Goal: Task Accomplishment & Management: Manage account settings

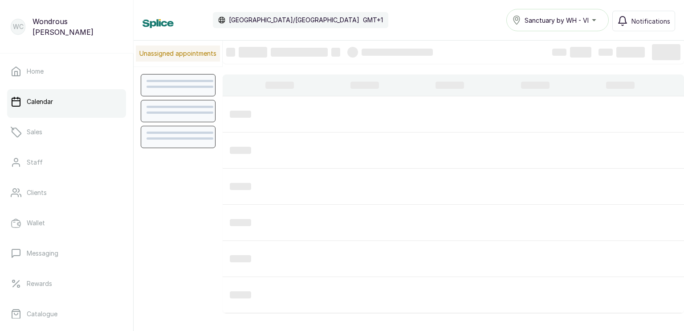
scroll to position [299, 0]
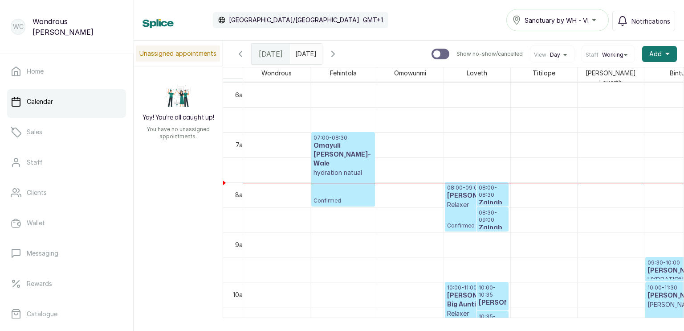
click at [374, 182] on div "07:00 - 08:30 [PERSON_NAME]-Wale hydration natual Confirmed" at bounding box center [343, 169] width 63 height 74
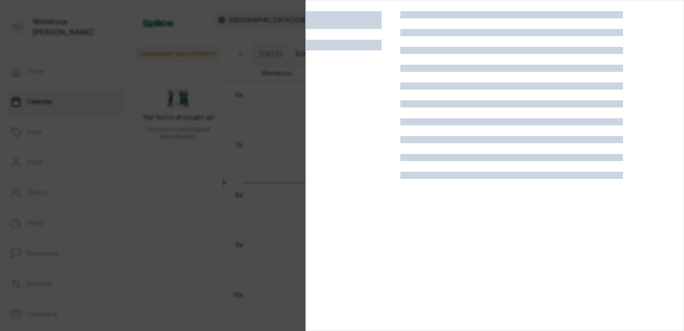
click at [374, 182] on div at bounding box center [353, 176] width 94 height 331
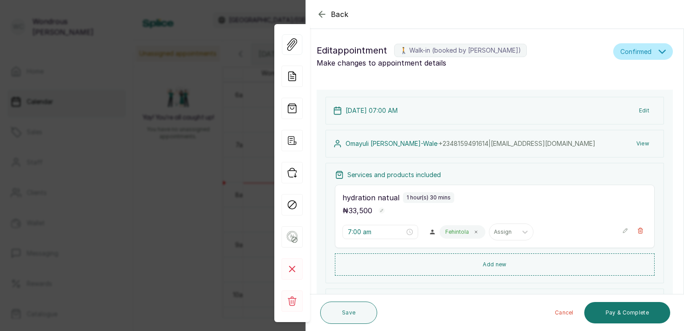
click at [322, 10] on icon "button" at bounding box center [322, 14] width 11 height 11
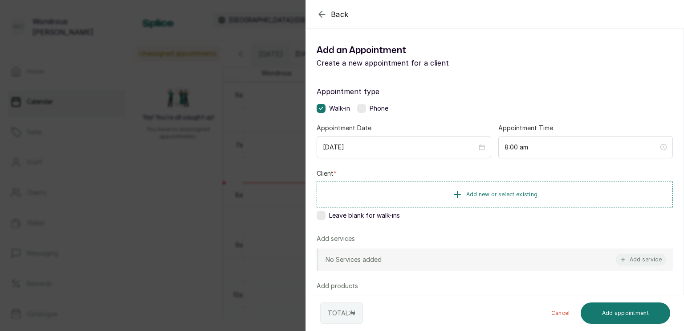
click at [375, 183] on button "Add new or select existing" at bounding box center [495, 194] width 356 height 26
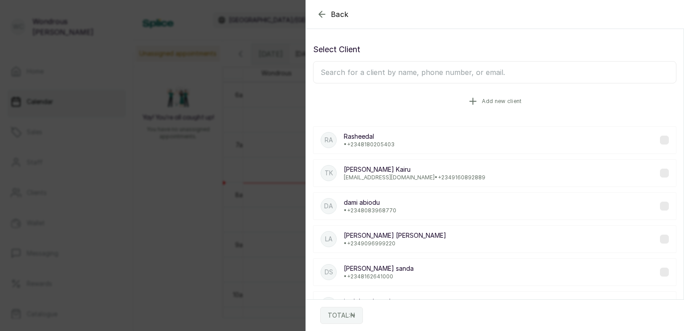
drag, startPoint x: 375, startPoint y: 183, endPoint x: 498, endPoint y: 98, distance: 149.3
click at [498, 98] on span "Add new client" at bounding box center [502, 101] width 40 height 7
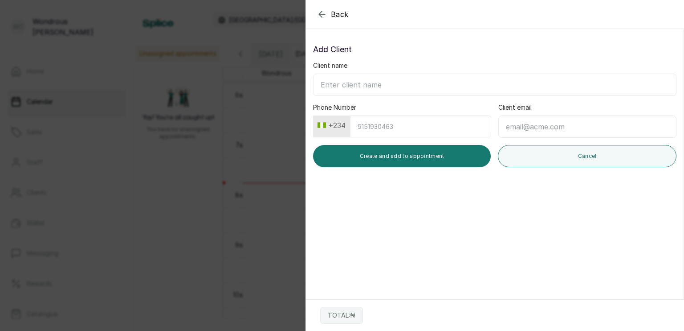
click at [325, 17] on icon "button" at bounding box center [322, 14] width 11 height 11
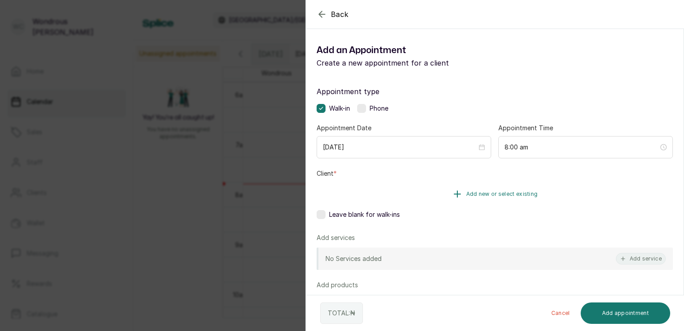
click at [641, 187] on button "Add new or select existing" at bounding box center [495, 193] width 356 height 25
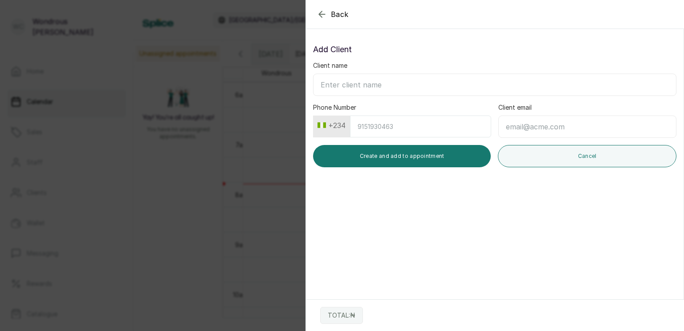
click at [323, 13] on icon "button" at bounding box center [322, 14] width 11 height 11
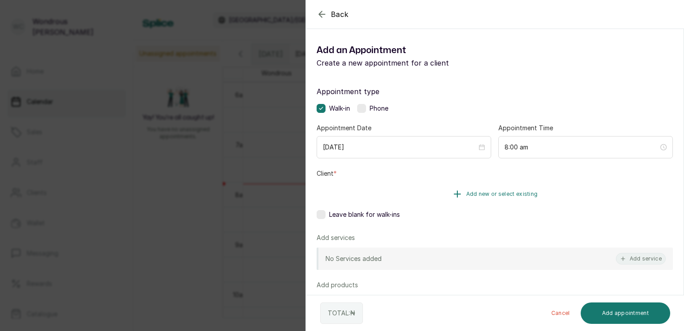
click at [456, 192] on icon "button" at bounding box center [457, 193] width 11 height 11
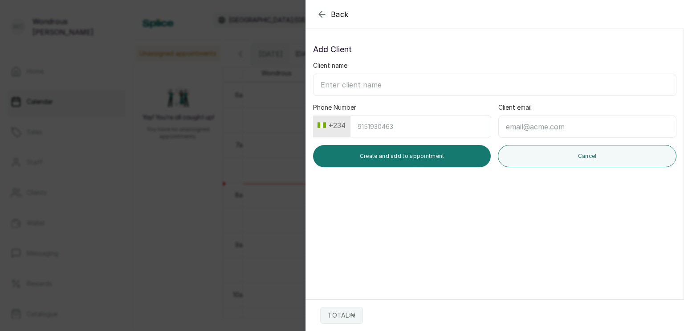
click at [317, 9] on icon "button" at bounding box center [322, 14] width 11 height 11
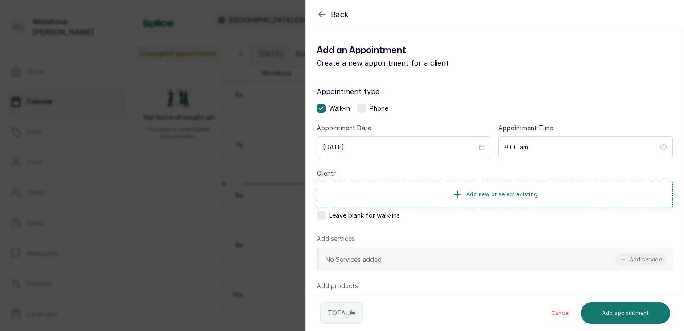
click at [345, 63] on p "Create a new appointment for a client" at bounding box center [406, 62] width 178 height 11
click at [322, 12] on icon "button" at bounding box center [322, 14] width 11 height 11
click at [376, 182] on button "Add new or select existing" at bounding box center [495, 194] width 356 height 26
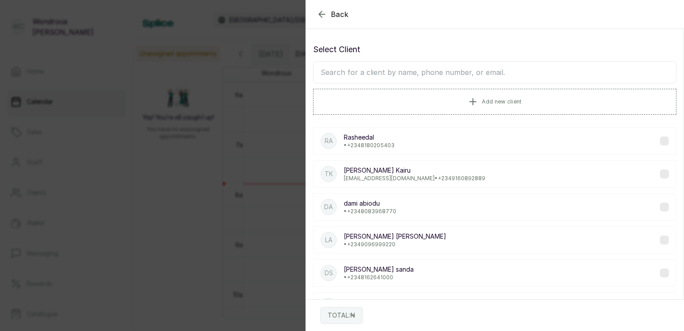
click at [343, 69] on input "text" at bounding box center [495, 72] width 364 height 22
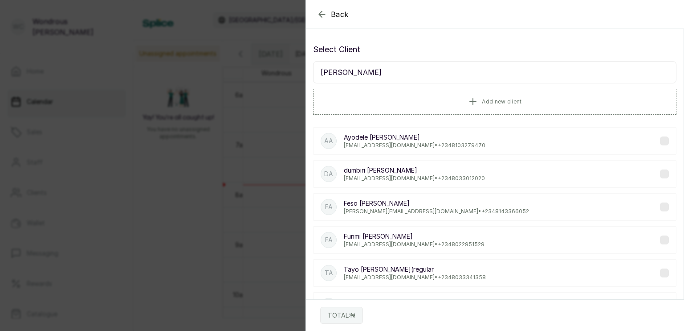
type input "[PERSON_NAME]"
click at [377, 237] on p "[PERSON_NAME]" at bounding box center [414, 236] width 141 height 9
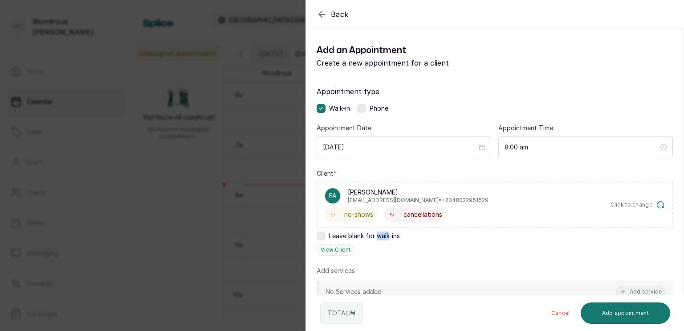
click at [377, 237] on span "Leave blank for walk-ins" at bounding box center [364, 235] width 71 height 9
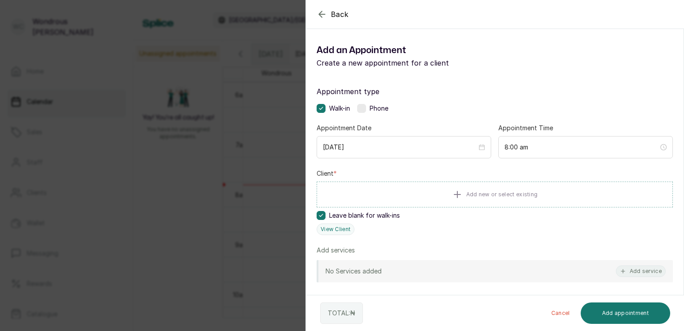
click at [443, 212] on div "Leave blank for walk-ins" at bounding box center [495, 215] width 356 height 9
click at [454, 189] on icon "button" at bounding box center [457, 193] width 11 height 11
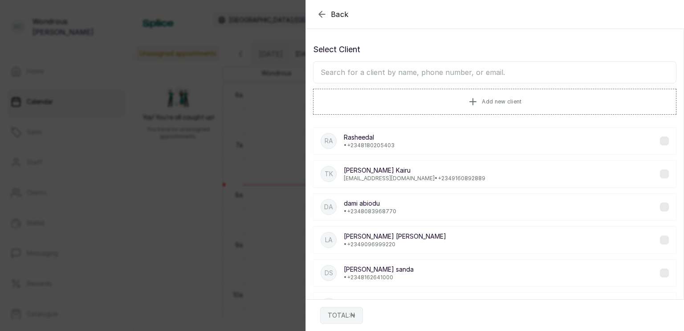
click at [321, 11] on icon "button" at bounding box center [322, 14] width 11 height 11
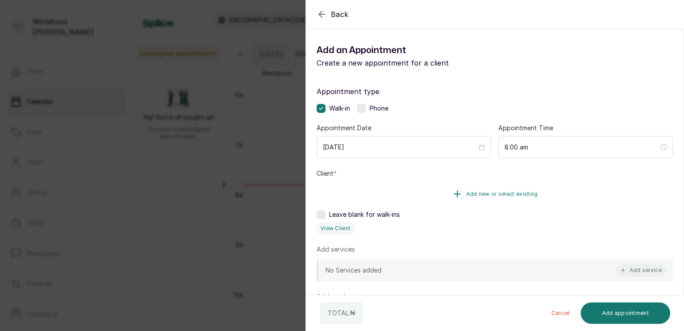
click at [470, 190] on span "Add new or select existing" at bounding box center [502, 193] width 72 height 7
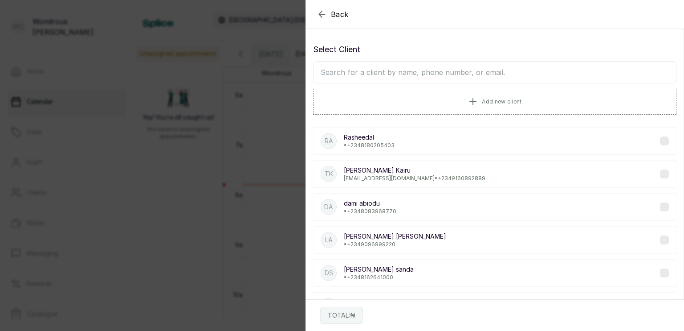
click at [412, 73] on input "text" at bounding box center [495, 72] width 364 height 22
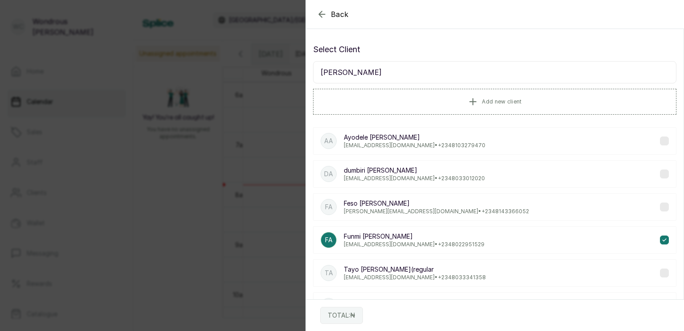
type input "[PERSON_NAME]"
click at [360, 241] on p "[EMAIL_ADDRESS][DOMAIN_NAME] • [PHONE_NUMBER]" at bounding box center [414, 244] width 141 height 7
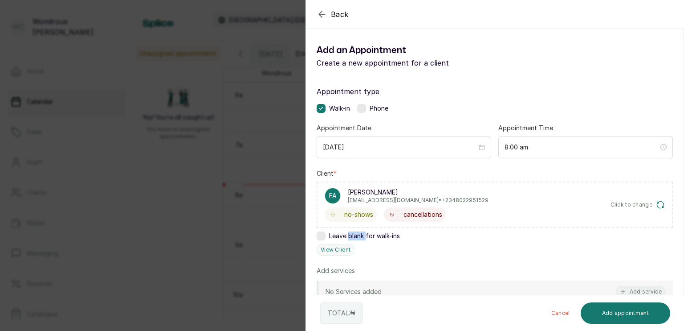
click at [360, 240] on div "Client * FA [PERSON_NAME] [EMAIL_ADDRESS][DOMAIN_NAME] • [PHONE_NUMBER] no-show…" at bounding box center [495, 212] width 356 height 86
click at [419, 238] on div "Leave blank for walk-ins" at bounding box center [495, 235] width 356 height 9
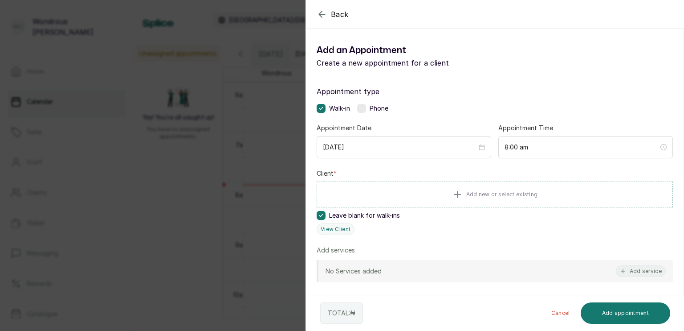
click at [394, 236] on div "Appointment type Walk-in Phone Appointment Date [DATE] Appointment Time 8:00 am…" at bounding box center [495, 261] width 378 height 372
click at [396, 214] on span "Leave blank for walk-ins" at bounding box center [364, 215] width 71 height 9
click at [462, 188] on button "Add new or select existing" at bounding box center [495, 193] width 356 height 25
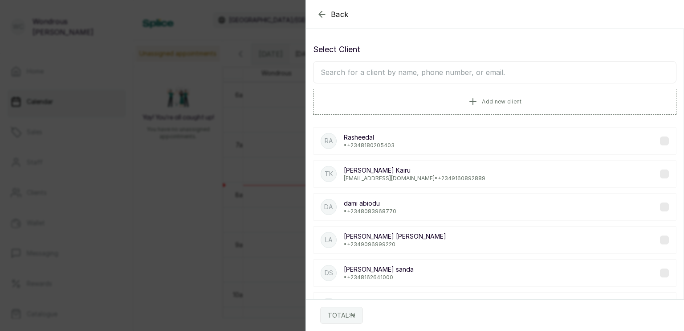
click at [408, 74] on input "text" at bounding box center [495, 72] width 364 height 22
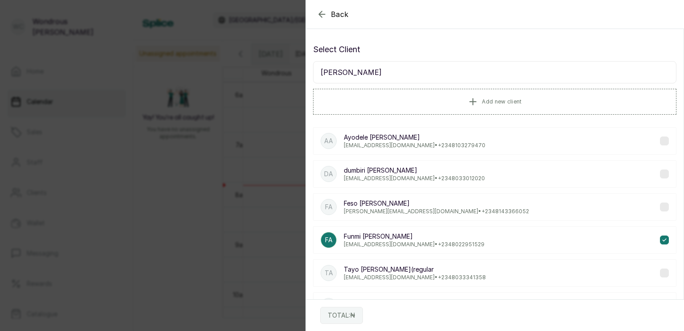
type input "[PERSON_NAME]"
click at [367, 241] on p "[EMAIL_ADDRESS][DOMAIN_NAME] • [PHONE_NUMBER]" at bounding box center [414, 244] width 141 height 7
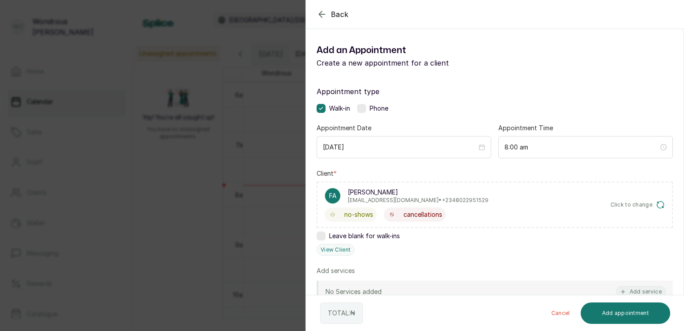
click at [406, 285] on div "No Services added Add service" at bounding box center [495, 291] width 356 height 22
click at [620, 290] on icon "button" at bounding box center [623, 291] width 6 height 6
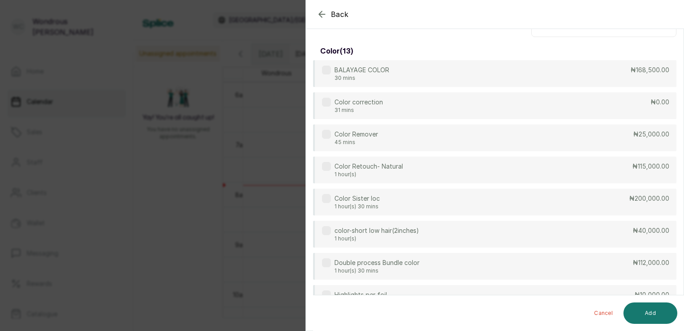
scroll to position [36, 0]
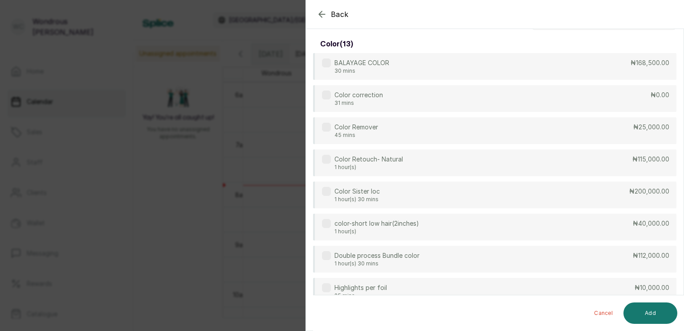
click at [565, 8] on div "Back" at bounding box center [648, 14] width 684 height 29
click at [473, 38] on div "color ( 13 )" at bounding box center [495, 44] width 364 height 18
click at [379, 42] on div "color ( 13 )" at bounding box center [495, 44] width 364 height 18
click at [330, 44] on h3 "color ( 13 )" at bounding box center [336, 44] width 33 height 11
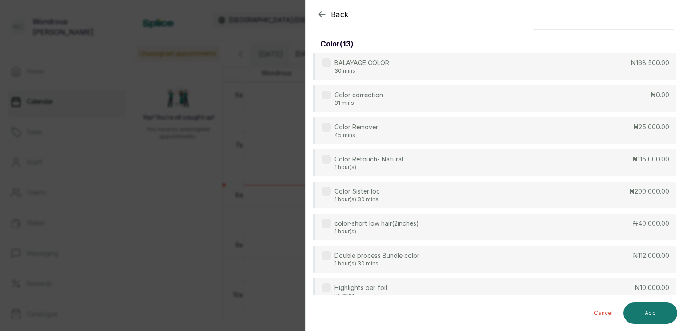
click at [556, 49] on div "color ( 13 )" at bounding box center [495, 44] width 364 height 18
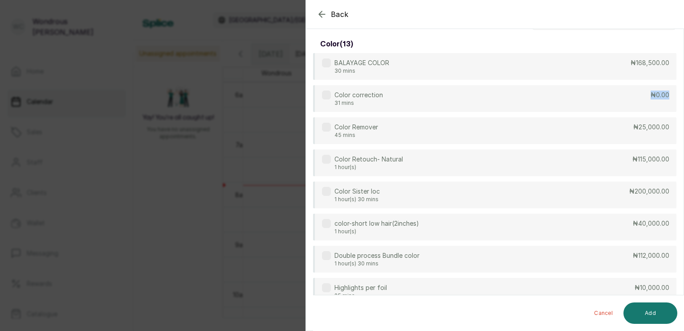
drag, startPoint x: 676, startPoint y: 86, endPoint x: 666, endPoint y: 37, distance: 49.6
click at [324, 12] on icon "button" at bounding box center [322, 14] width 11 height 11
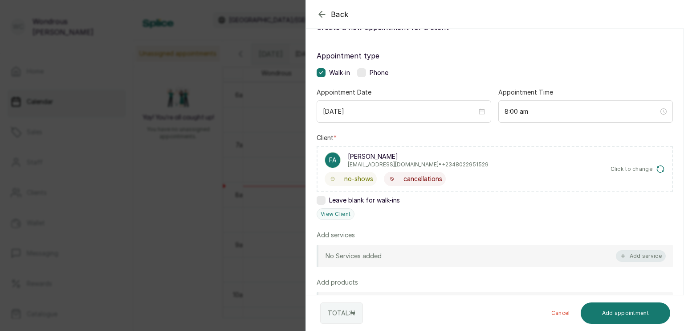
click at [627, 254] on button "Add service" at bounding box center [641, 256] width 50 height 12
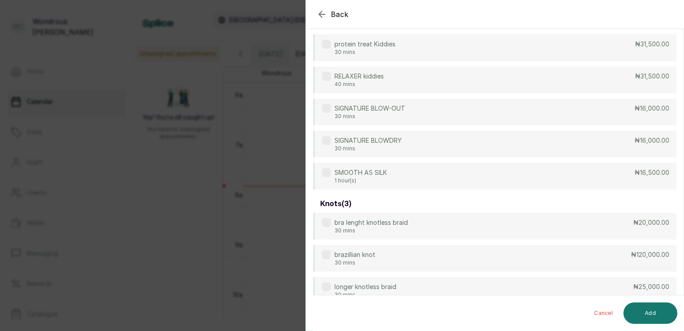
scroll to position [1426, 0]
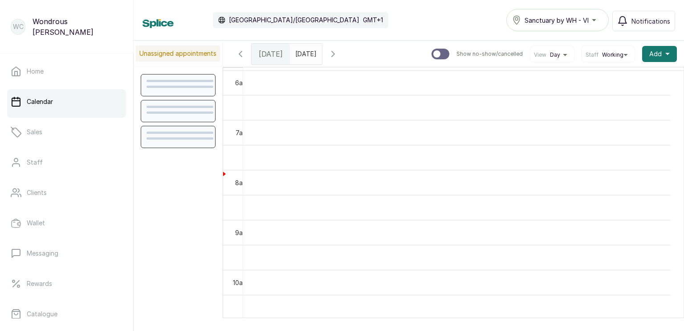
scroll to position [299, 0]
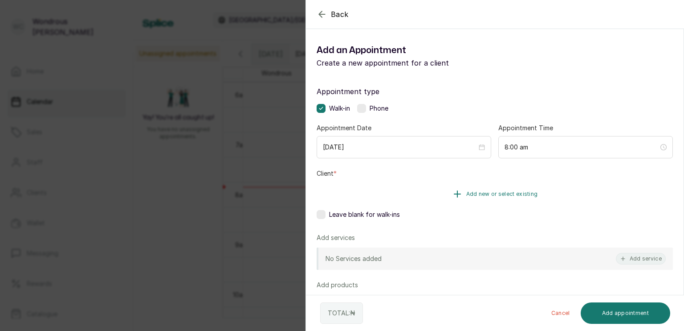
click at [461, 192] on button "Add new or select existing" at bounding box center [495, 193] width 356 height 25
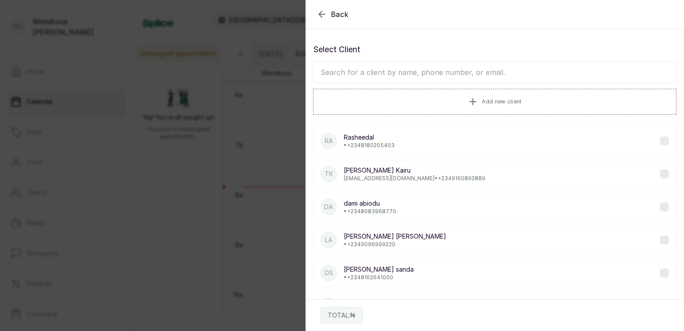
click at [417, 75] on input "text" at bounding box center [495, 72] width 364 height 22
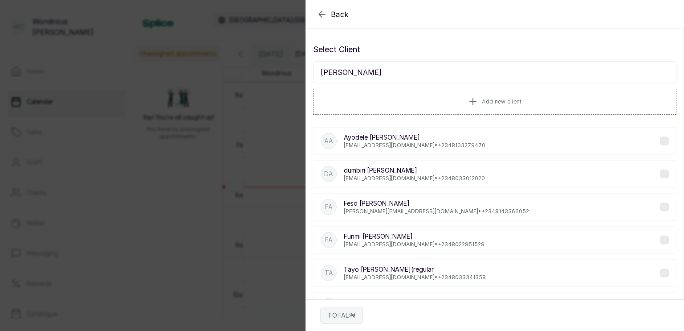
type input "[PERSON_NAME]"
click at [362, 234] on p "[PERSON_NAME]" at bounding box center [414, 236] width 141 height 9
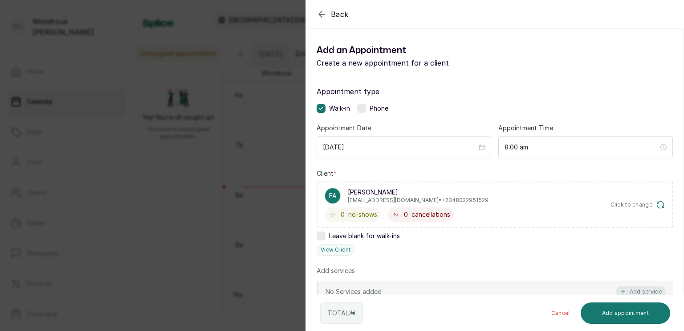
click at [625, 288] on button "Add service" at bounding box center [641, 292] width 50 height 12
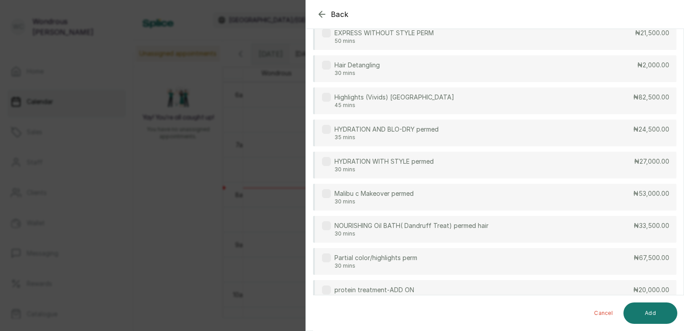
scroll to position [4705, 0]
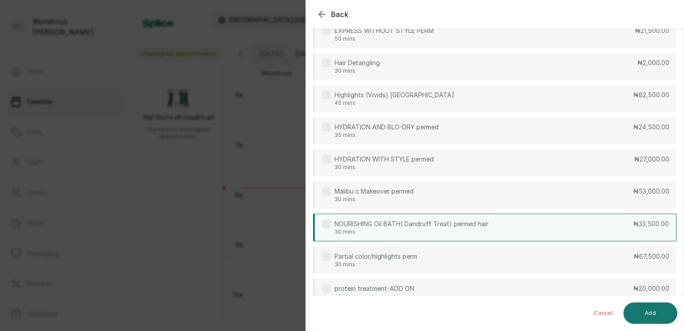
click at [443, 222] on p "NOURISHING Oil BATH( Dandruff Treat) permed hair" at bounding box center [412, 223] width 154 height 9
click at [652, 308] on button "Add" at bounding box center [651, 312] width 54 height 21
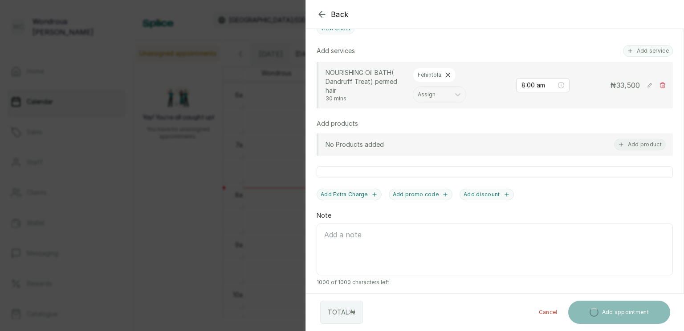
scroll to position [271, 0]
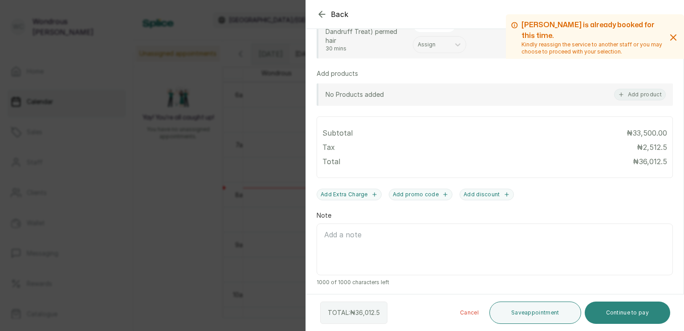
click at [608, 315] on button "Continue to pay" at bounding box center [628, 312] width 86 height 22
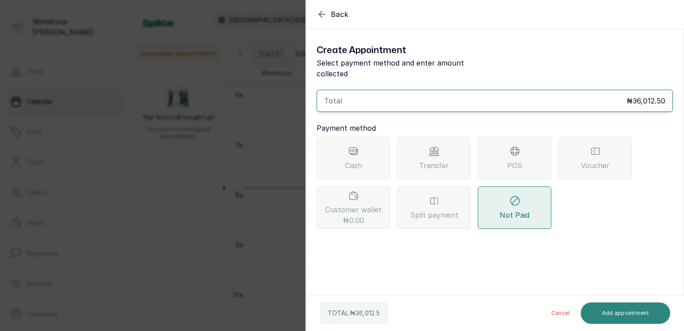
scroll to position [0, 0]
click at [608, 311] on button "Add appointment" at bounding box center [626, 312] width 90 height 21
click at [565, 315] on button "Cancel" at bounding box center [560, 312] width 33 height 21
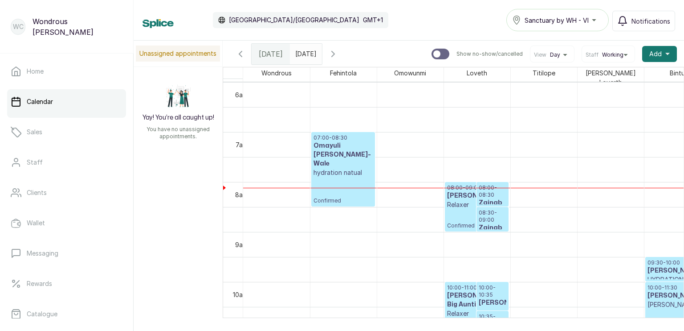
click at [373, 186] on div "07:00 - 08:30 [PERSON_NAME]-Wale hydration natual Confirmed" at bounding box center [343, 169] width 63 height 74
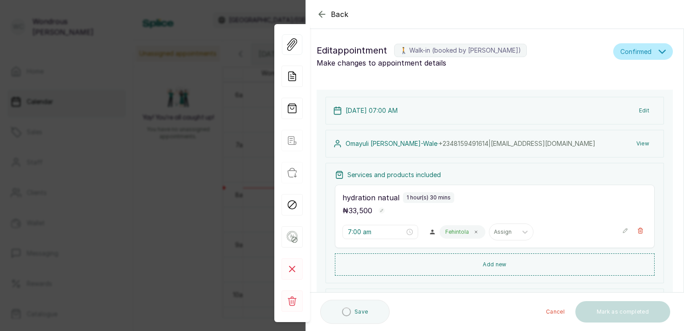
click at [321, 16] on icon "button" at bounding box center [322, 14] width 6 height 6
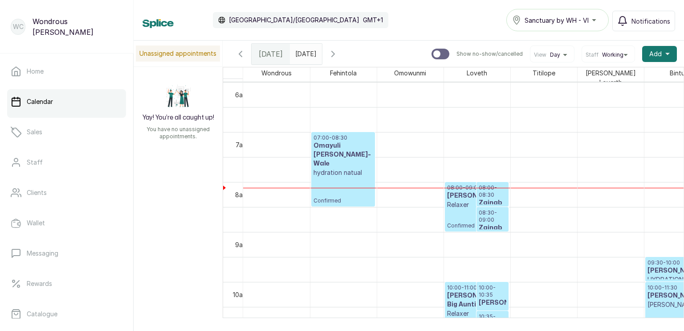
click at [374, 186] on div "07:00 - 08:30 [PERSON_NAME]-Wale hydration natual Confirmed" at bounding box center [343, 169] width 63 height 74
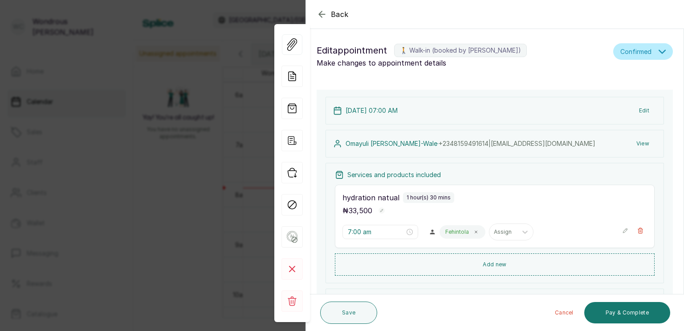
click at [328, 13] on button "Back" at bounding box center [333, 14] width 32 height 11
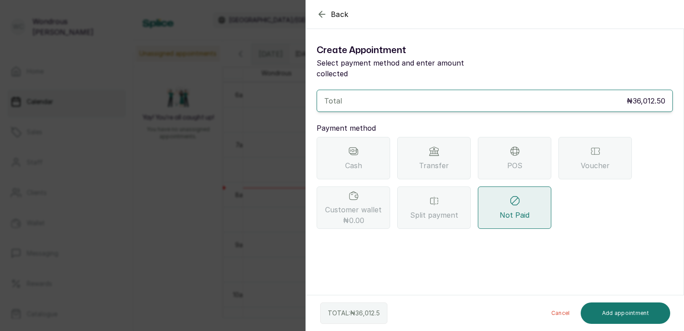
click at [319, 17] on icon "button" at bounding box center [322, 14] width 11 height 11
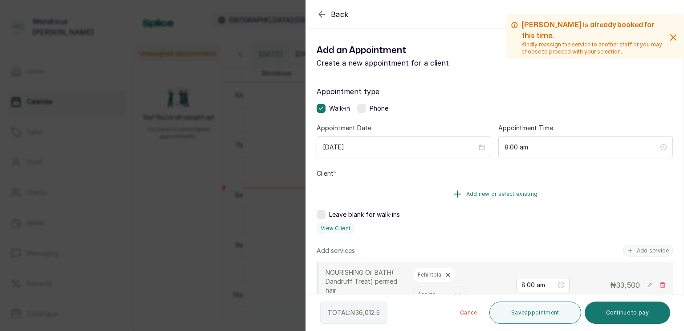
click at [454, 192] on icon "button" at bounding box center [457, 194] width 6 height 6
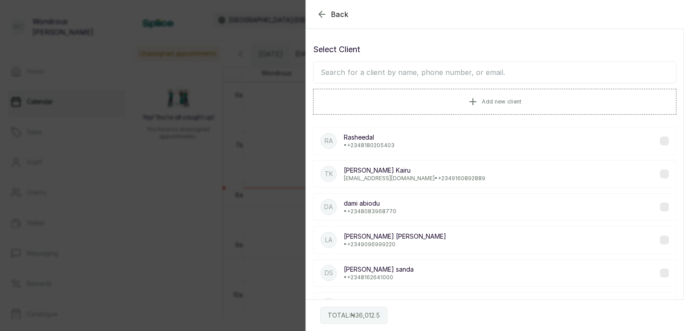
click at [378, 71] on input "text" at bounding box center [495, 72] width 364 height 22
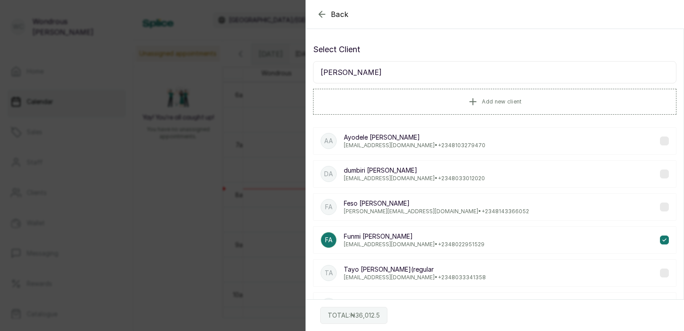
type input "[PERSON_NAME]"
click at [516, 235] on div "FA Funmi Adeniji funmiadeniji@gmail.com • +234 8022951529" at bounding box center [495, 240] width 364 height 28
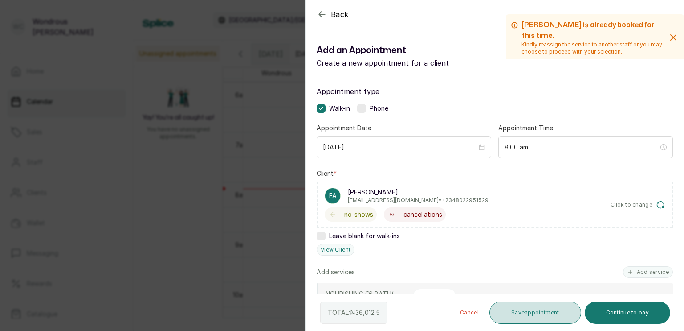
click at [540, 311] on button "Save appointment" at bounding box center [536, 312] width 92 height 22
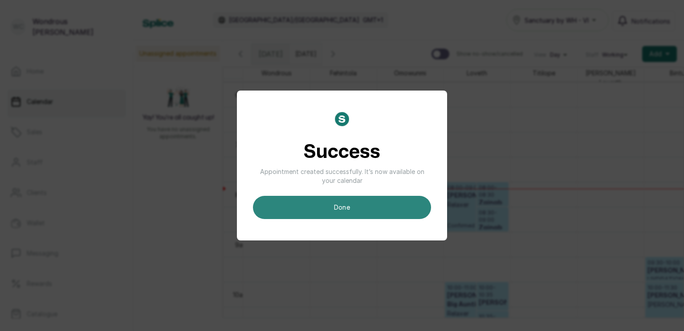
click at [395, 204] on button "done" at bounding box center [342, 207] width 178 height 23
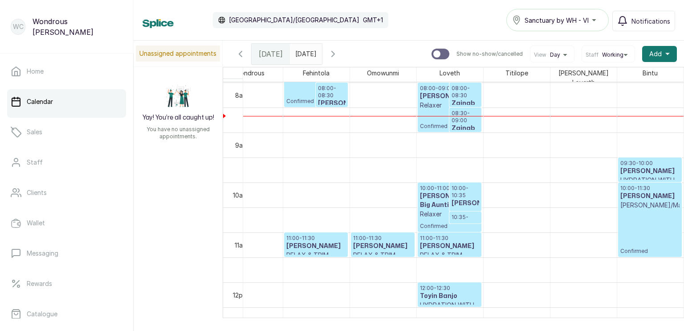
scroll to position [391, 0]
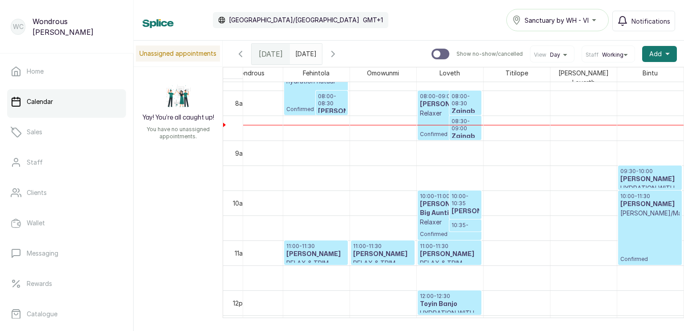
click at [326, 99] on p "08:00 - 08:30" at bounding box center [332, 100] width 28 height 14
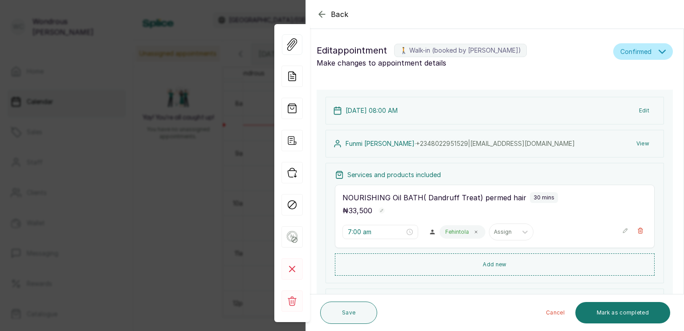
type input "8:00 am"
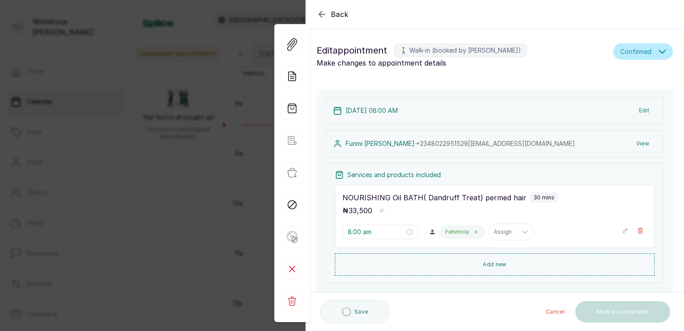
click at [659, 51] on icon "button" at bounding box center [662, 51] width 7 height 7
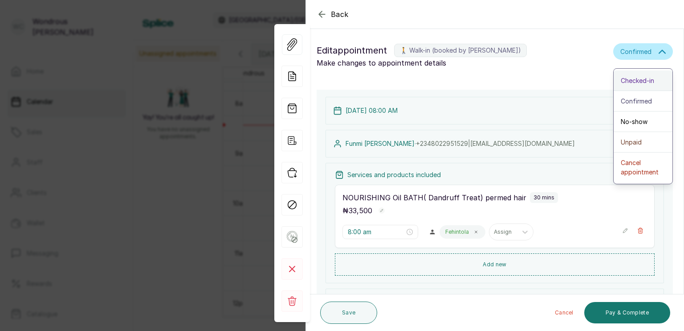
click at [638, 81] on span "Checked-in" at bounding box center [637, 80] width 33 height 9
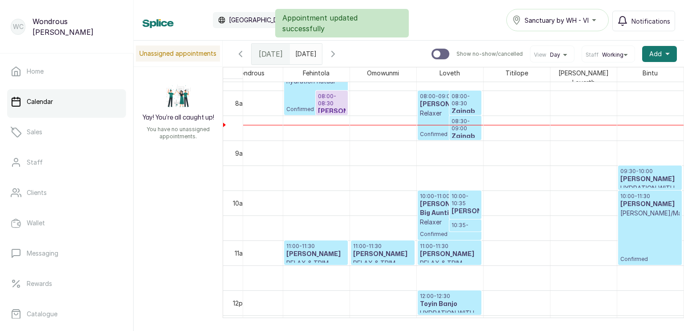
click at [289, 98] on div "07:00 - 08:30 [PERSON_NAME]-Wale hydration natual Confirmed" at bounding box center [315, 78] width 59 height 70
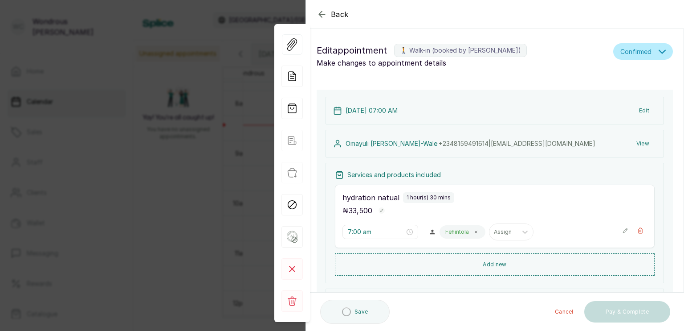
click at [659, 49] on icon "button" at bounding box center [662, 51] width 7 height 7
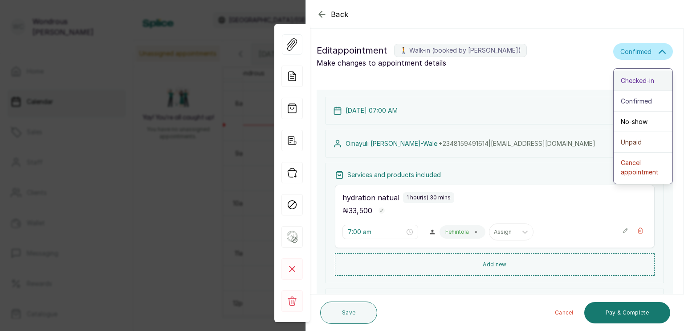
click at [628, 79] on span "Checked-in" at bounding box center [637, 80] width 33 height 9
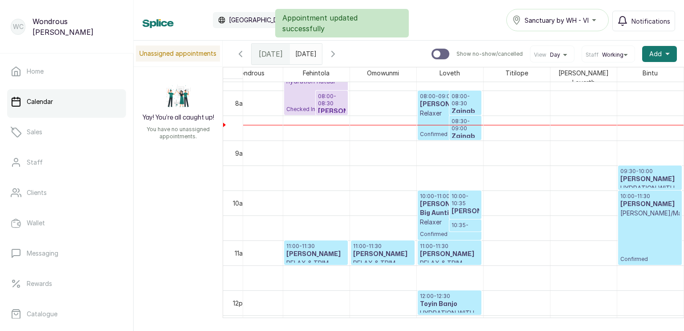
click at [428, 109] on p "Relaxer" at bounding box center [449, 113] width 59 height 9
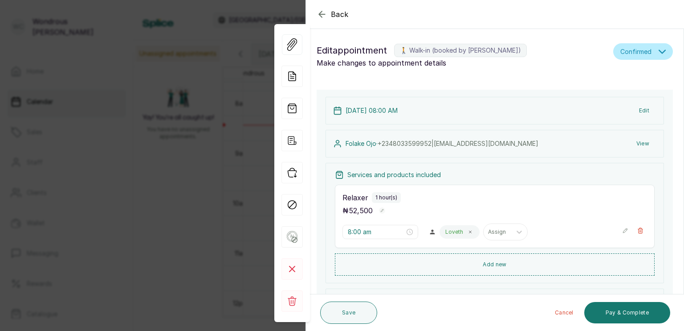
click at [633, 47] on span "Confirmed" at bounding box center [636, 51] width 31 height 9
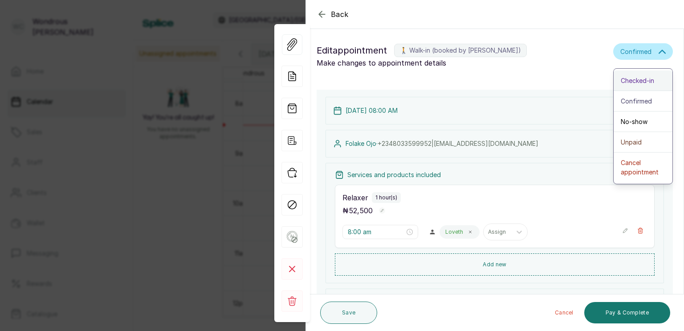
click at [621, 81] on span "Checked-in" at bounding box center [637, 80] width 33 height 9
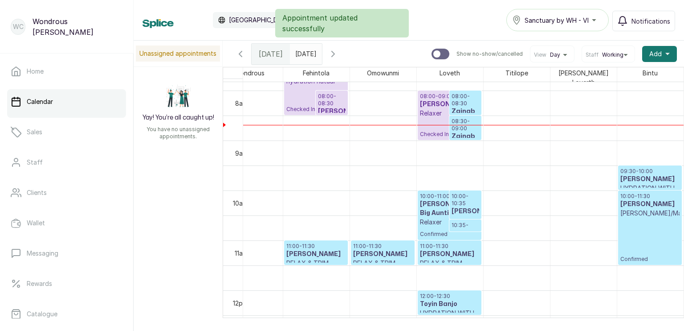
click at [457, 107] on h3 "Zainab Olisama" at bounding box center [466, 116] width 28 height 18
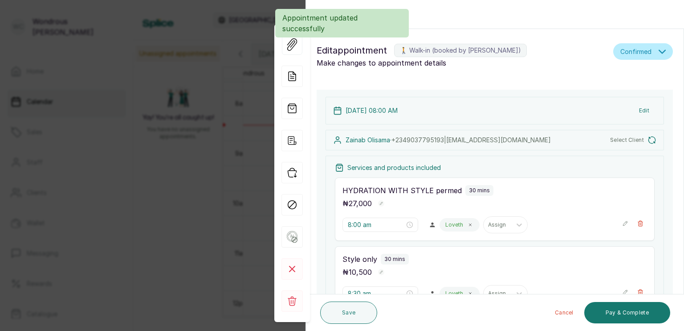
click at [630, 55] on span "Confirmed" at bounding box center [636, 51] width 31 height 9
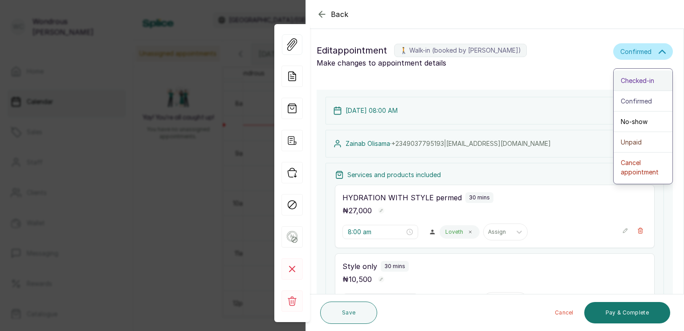
click at [621, 81] on span "Checked-in" at bounding box center [637, 80] width 33 height 9
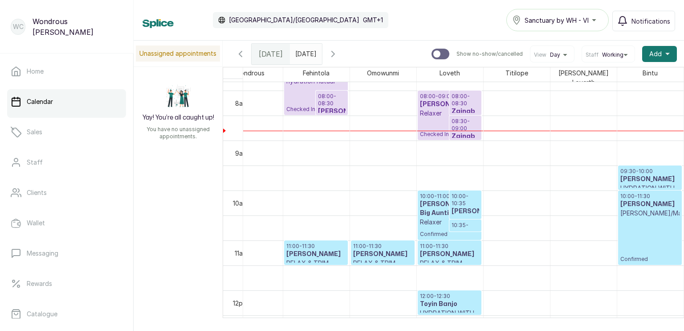
click at [322, 53] on span at bounding box center [313, 51] width 17 height 15
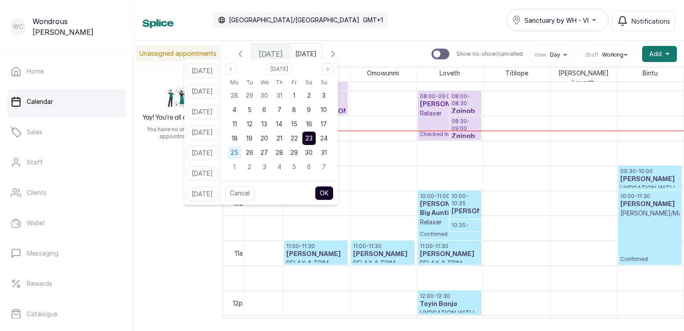
click at [238, 150] on span "25" at bounding box center [235, 152] width 8 height 8
click at [331, 193] on button "OK" at bounding box center [324, 193] width 19 height 14
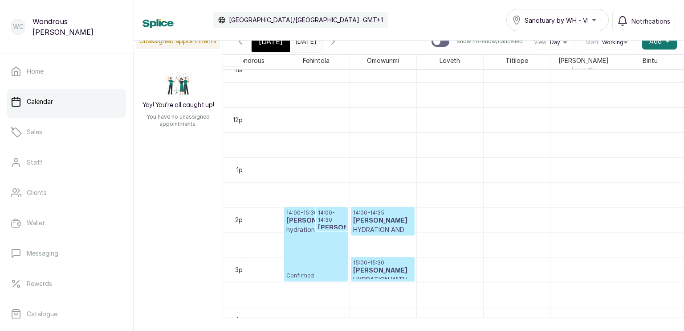
scroll to position [0, 0]
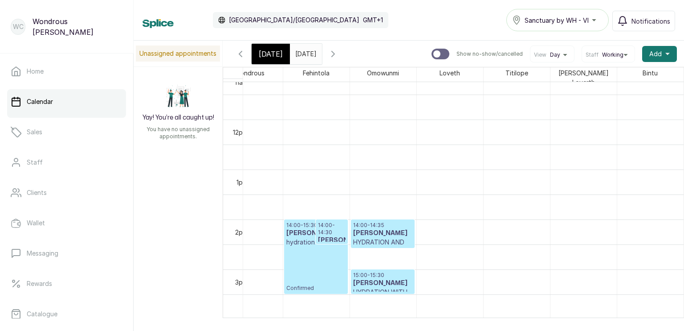
click at [305, 52] on input "25/08/2025" at bounding box center [297, 51] width 14 height 15
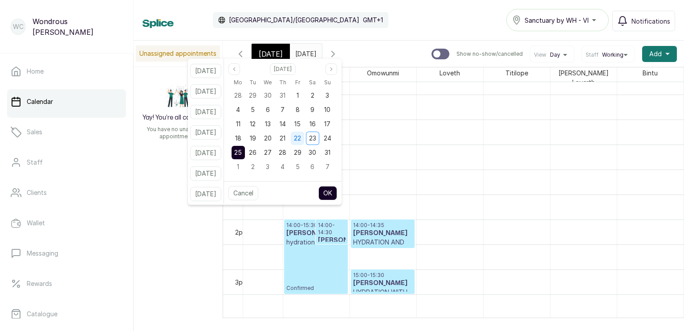
click at [301, 138] on span "22" at bounding box center [297, 138] width 7 height 8
click at [335, 189] on button "OK" at bounding box center [328, 193] width 19 height 14
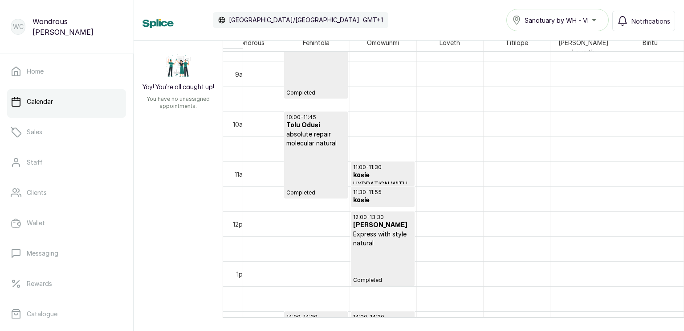
scroll to position [443, 36]
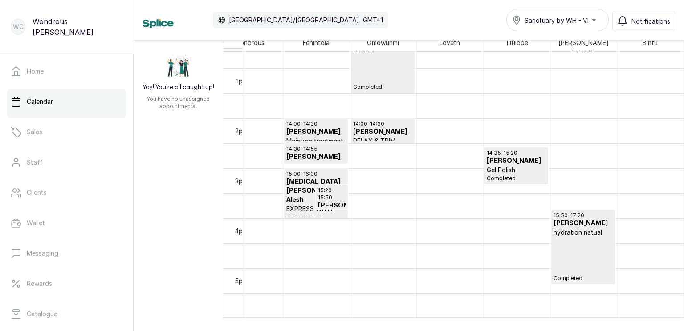
click at [576, 242] on div "15:50 - 17:20 Pauline hydration natual Completed" at bounding box center [583, 247] width 59 height 70
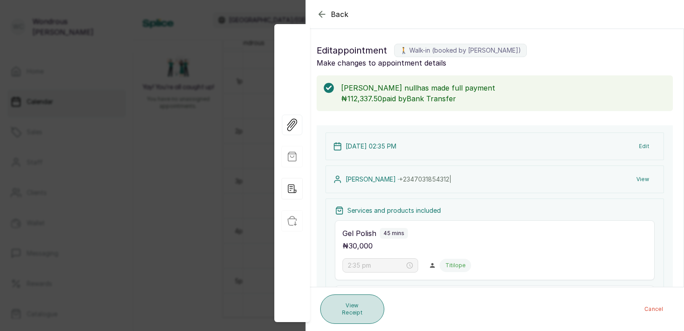
click at [348, 304] on button "View Receipt" at bounding box center [352, 308] width 64 height 29
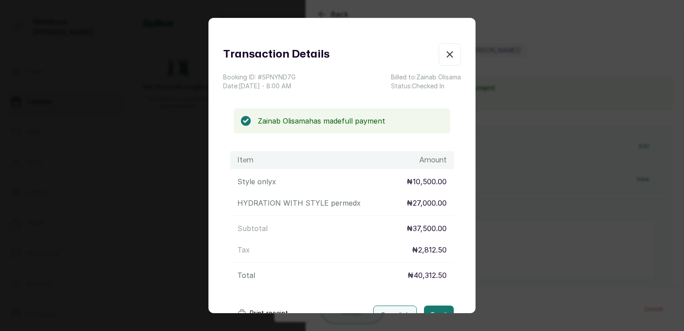
click at [445, 49] on icon "button" at bounding box center [450, 54] width 11 height 11
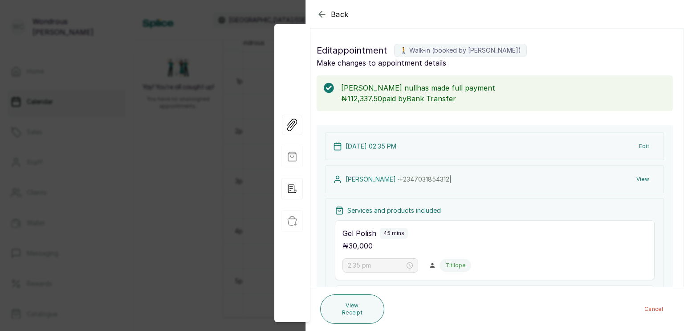
click at [649, 306] on button "Cancel" at bounding box center [654, 309] width 33 height 16
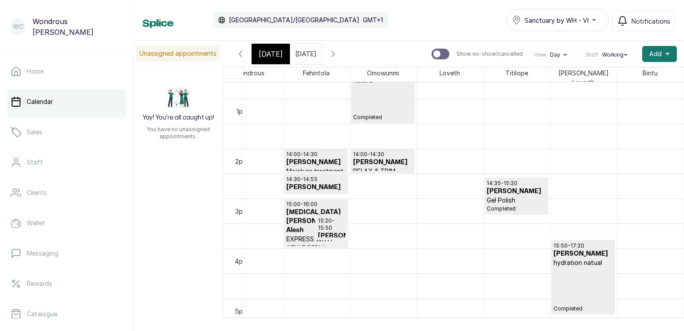
click at [329, 222] on p "15:20 - 15:50" at bounding box center [332, 224] width 28 height 14
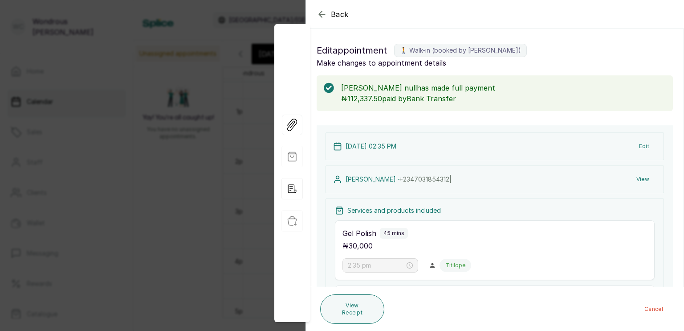
click at [323, 13] on icon "button" at bounding box center [322, 14] width 11 height 11
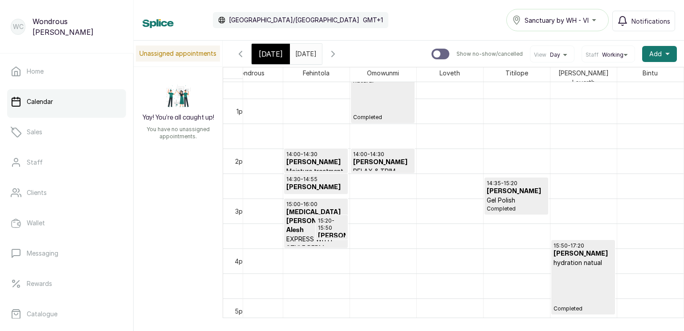
click at [316, 51] on icon "calender simple" at bounding box center [313, 52] width 6 height 6
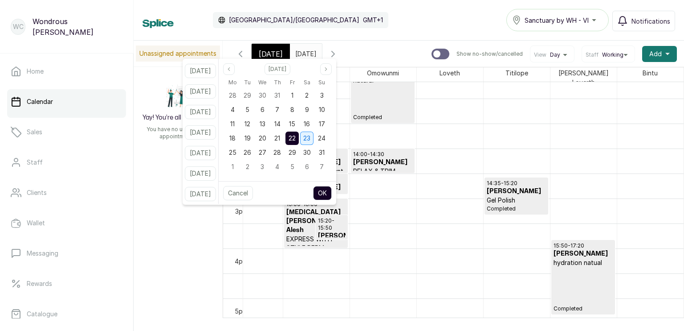
click at [311, 138] on span "23" at bounding box center [306, 138] width 7 height 8
click at [332, 191] on button "OK" at bounding box center [322, 193] width 19 height 14
type input "23/08/2025"
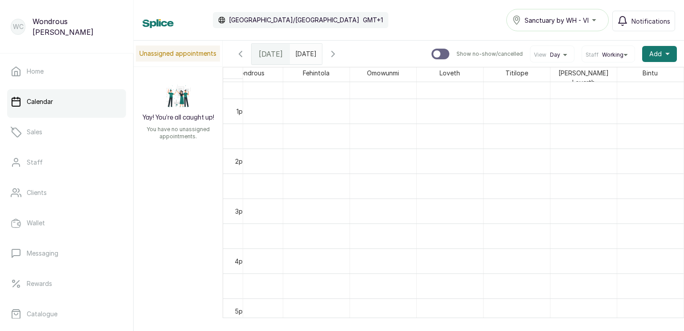
scroll to position [299, 0]
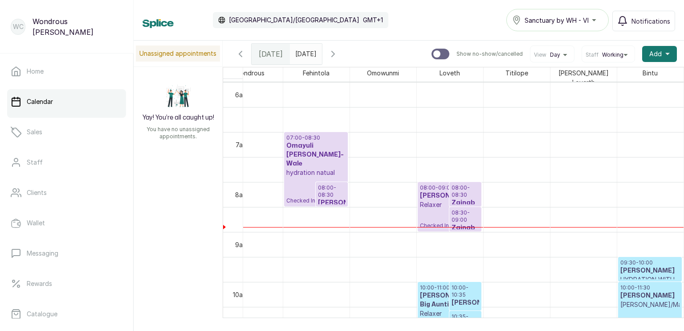
click at [332, 191] on p "08:00 - 08:30" at bounding box center [332, 191] width 28 height 14
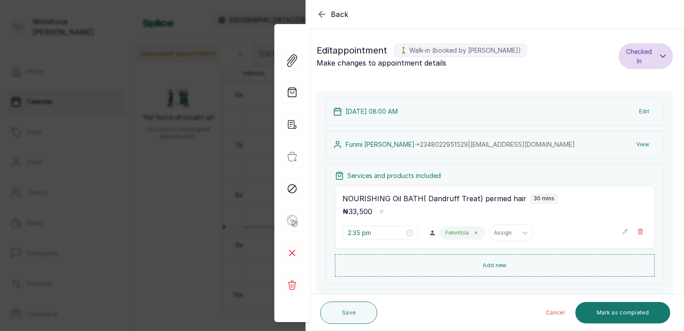
type input "8:00 am"
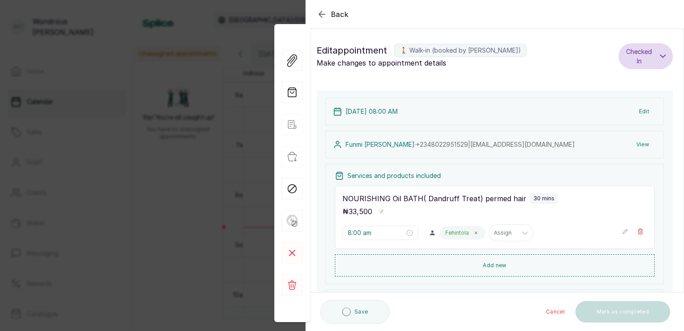
click at [332, 191] on div "Services and products included NOURISHING Oil BATH( Dandruff Treat) permed hair…" at bounding box center [495, 224] width 339 height 120
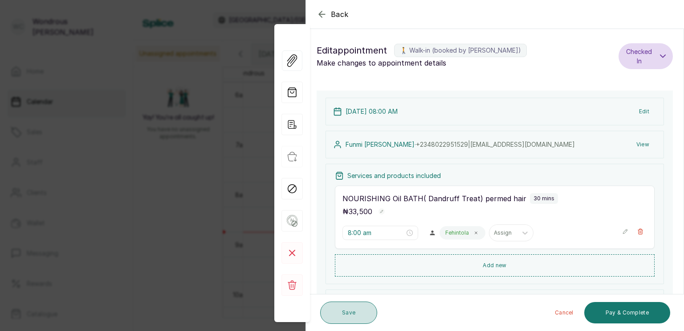
click at [350, 303] on button "Save" at bounding box center [348, 312] width 57 height 22
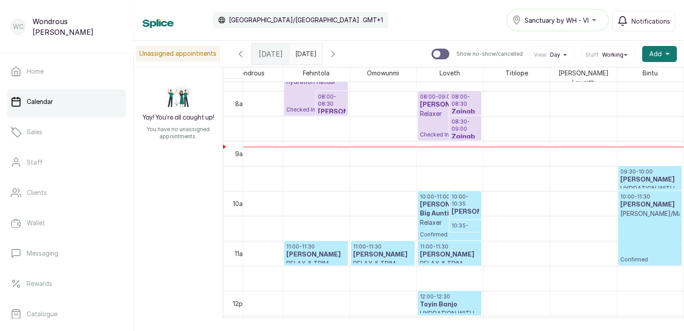
scroll to position [463, 0]
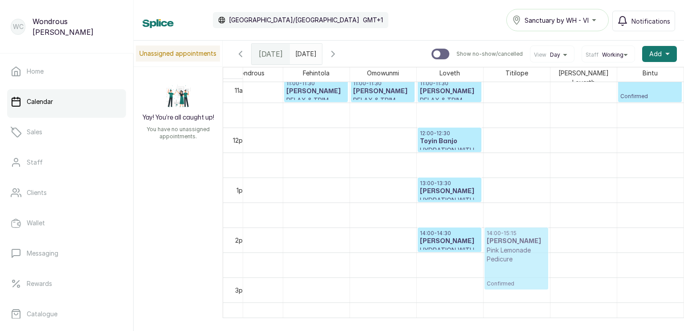
drag, startPoint x: 489, startPoint y: 269, endPoint x: 491, endPoint y: 237, distance: 32.2
click at [491, 237] on div "14:30 - 15:45 Abiola Onaolapo Pink Lemonade Pedicure Confirmed 14:00 - 15:15 Ab…" at bounding box center [517, 128] width 66 height 1198
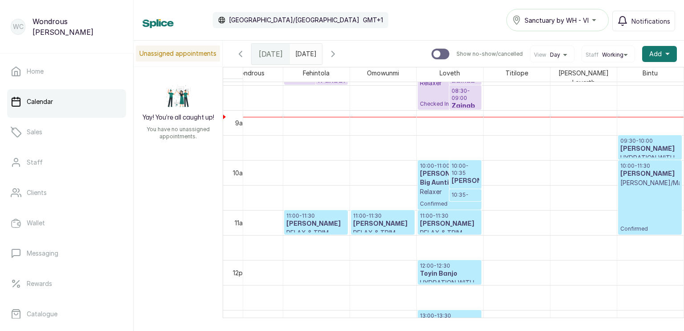
click at [645, 187] on div "10:00 - 11:30 Yemisi Akintaiwo WH Pedi/Mani Confirmed" at bounding box center [651, 197] width 60 height 70
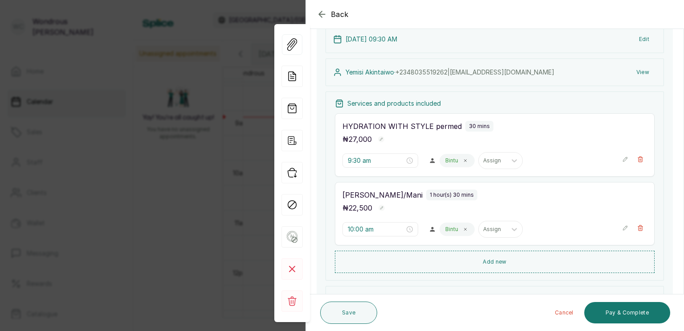
click at [198, 244] on div "Back Appointment Details Edit appointment 🚶 Walk-in (booked by Wondrous Carter)…" at bounding box center [342, 165] width 684 height 331
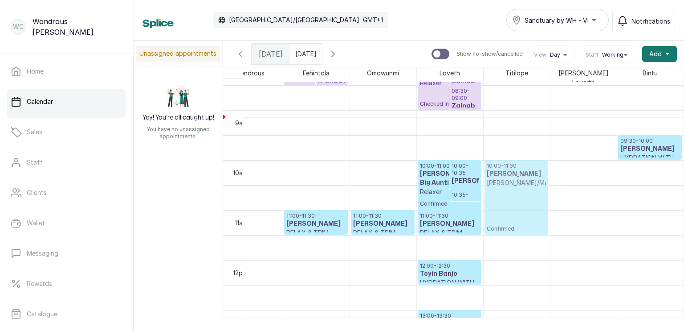
drag, startPoint x: 638, startPoint y: 183, endPoint x: 523, endPoint y: 186, distance: 115.4
click at [523, 186] on tr "07:00 - 08:30 Omayuli Ajayi-Wale hydration natual Checked In 08:00 - 08:30 Funm…" at bounding box center [450, 260] width 468 height 1198
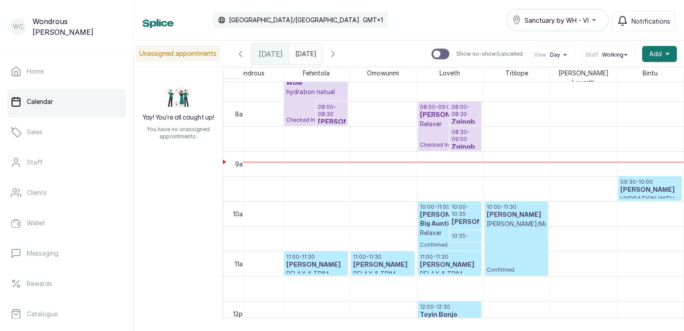
scroll to position [382, 0]
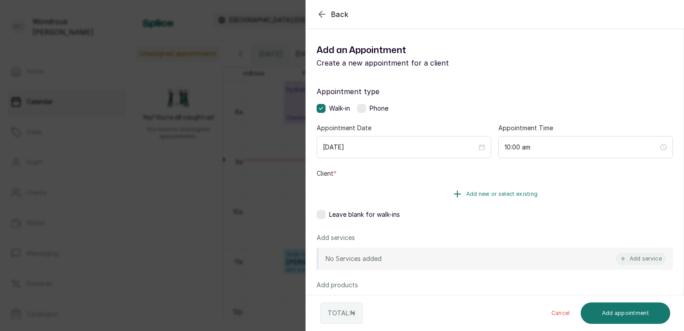
click at [430, 198] on button "Add new or select existing" at bounding box center [495, 193] width 356 height 25
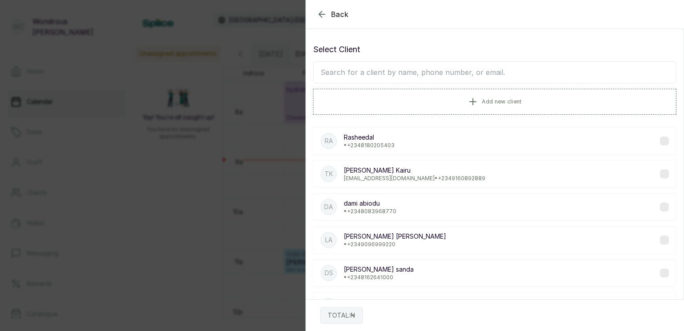
click at [409, 65] on input "text" at bounding box center [495, 72] width 364 height 22
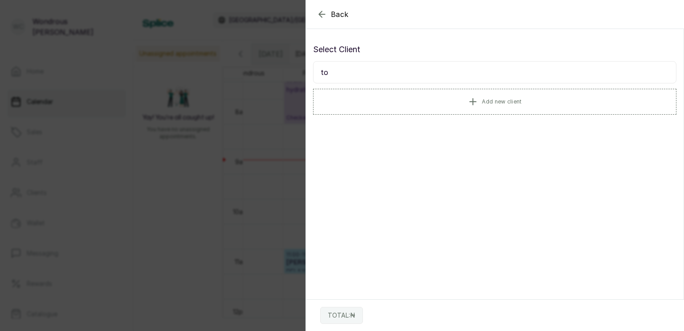
type input "t"
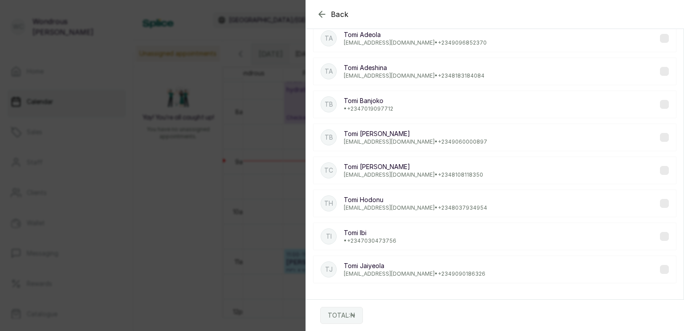
scroll to position [0, 0]
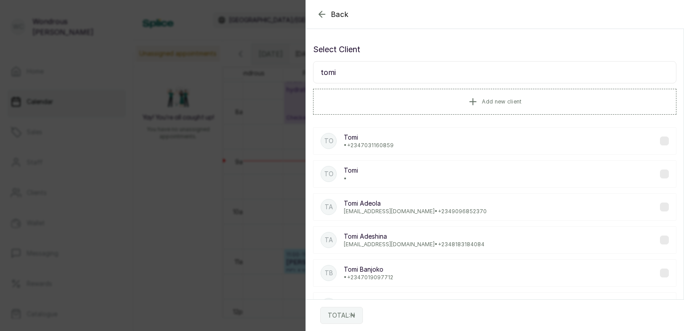
click at [388, 74] on input "tomi" at bounding box center [495, 72] width 364 height 22
type input "t"
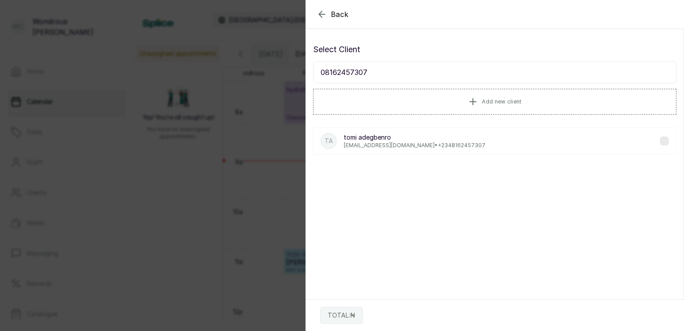
type input "08162457307"
click at [402, 142] on p "tomiolayinka@yahoo.com • +234 8162457307" at bounding box center [415, 145] width 142 height 7
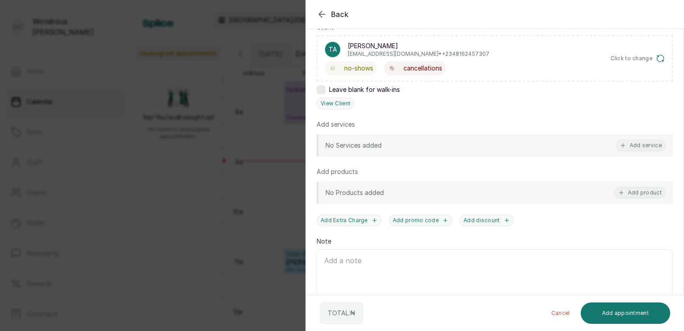
scroll to position [150, 0]
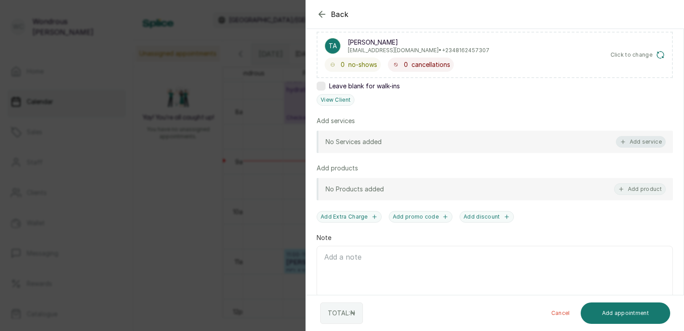
click at [633, 142] on button "Add service" at bounding box center [641, 142] width 50 height 12
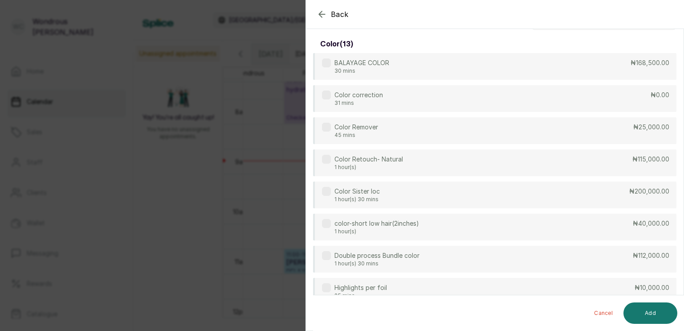
scroll to position [0, 0]
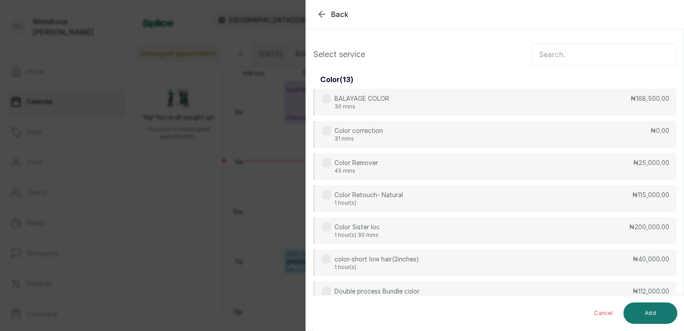
click at [580, 53] on input "text" at bounding box center [603, 54] width 145 height 22
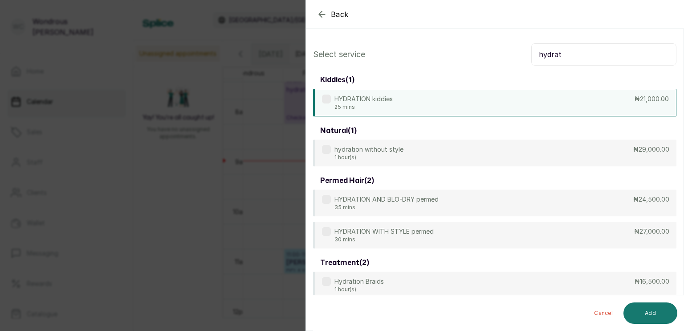
click at [460, 111] on div "HYDRATION kiddies 25 mins ₦21,000.00" at bounding box center [495, 103] width 364 height 28
click at [570, 52] on input "hydrat" at bounding box center [603, 54] width 145 height 22
type input "h"
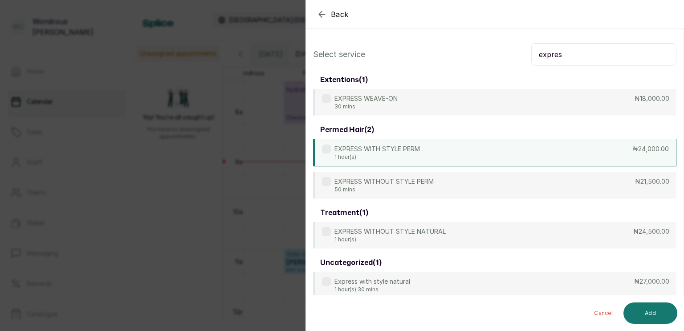
type input "expres"
click at [493, 159] on div "EXPRESS WITH STYLE PERM 1 hour(s) ₦24,000.00" at bounding box center [495, 153] width 364 height 28
click at [646, 314] on button "Add" at bounding box center [651, 312] width 54 height 21
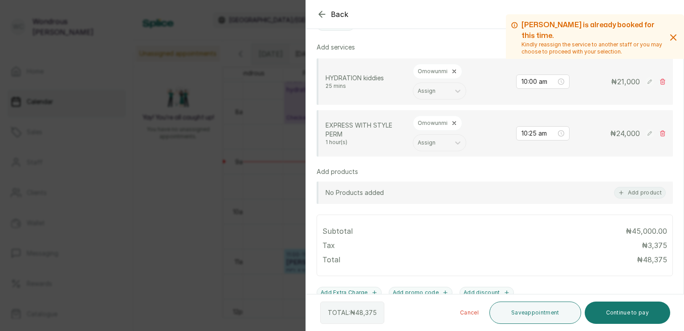
scroll to position [228, 0]
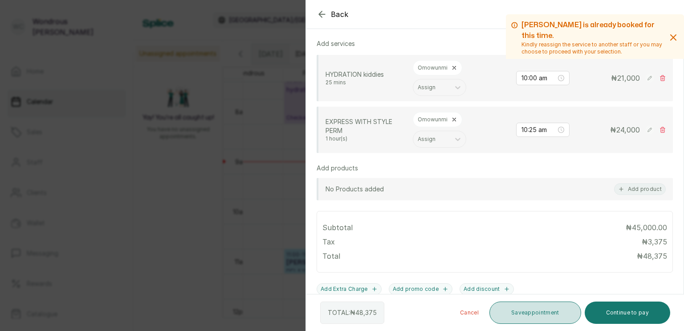
click at [536, 315] on button "Save appointment" at bounding box center [536, 312] width 92 height 22
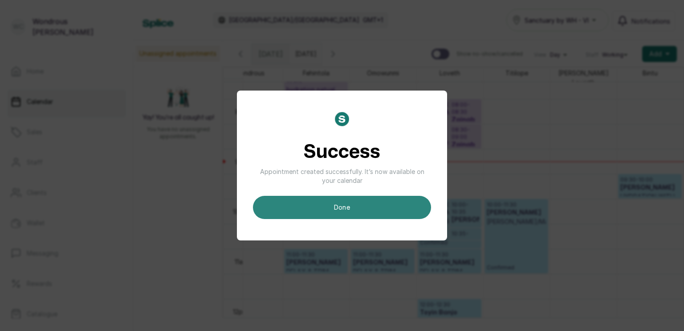
click at [375, 206] on button "done" at bounding box center [342, 207] width 178 height 23
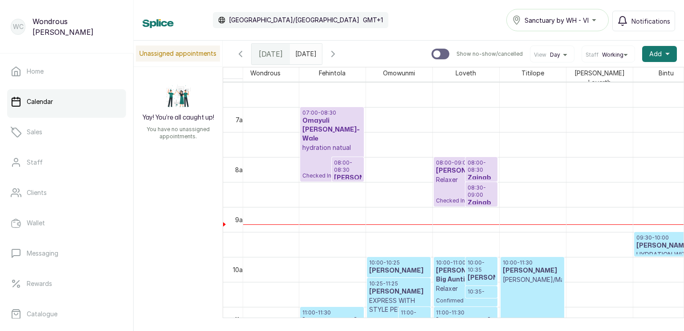
scroll to position [324, 0]
click at [344, 165] on p "08:00 - 08:30" at bounding box center [348, 166] width 28 height 14
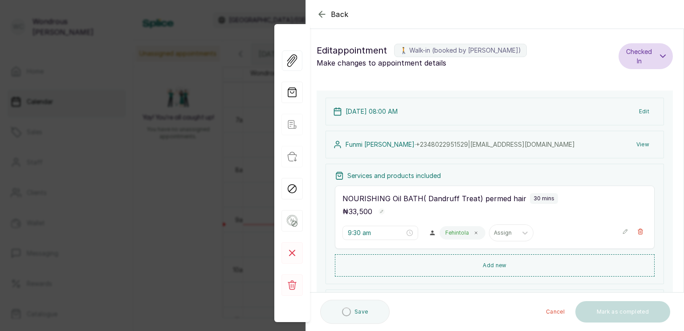
type input "8:00 am"
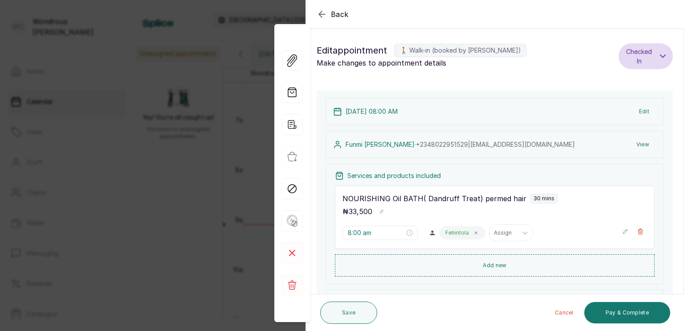
scroll to position [119, 0]
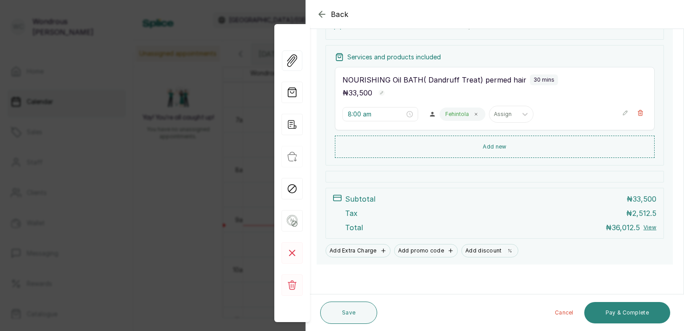
click at [652, 309] on button "Pay & Complete" at bounding box center [628, 312] width 86 height 21
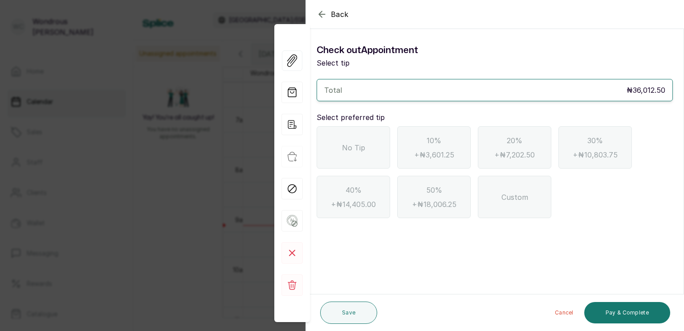
click at [356, 152] on div "No Tip" at bounding box center [354, 147] width 74 height 42
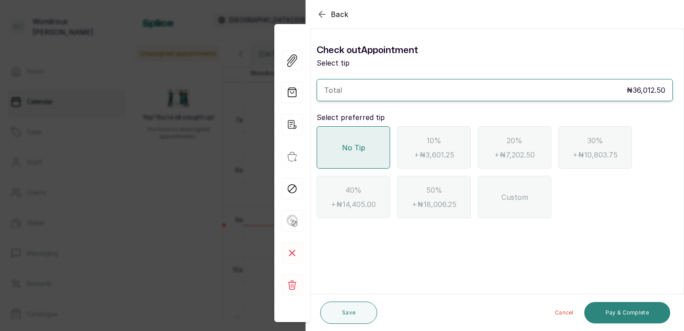
click at [633, 307] on button "Pay & Complete" at bounding box center [628, 312] width 86 height 21
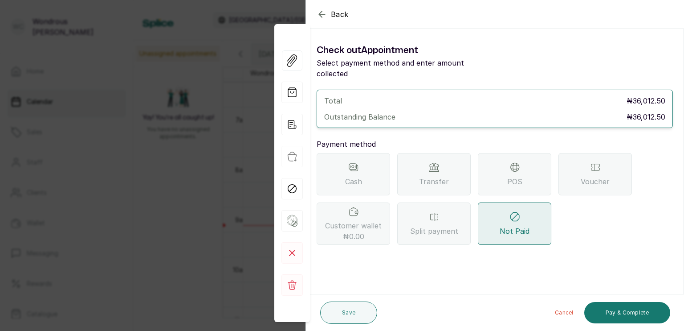
click at [518, 162] on icon at bounding box center [515, 167] width 11 height 11
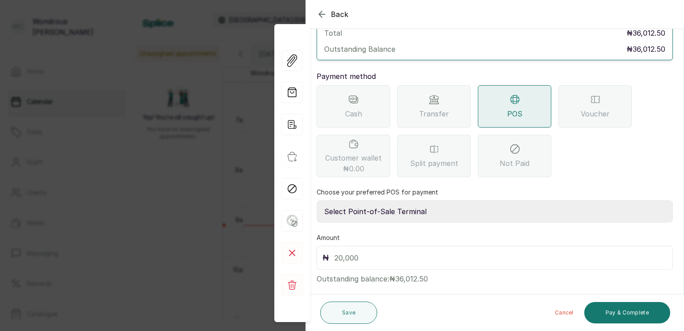
scroll to position [70, 0]
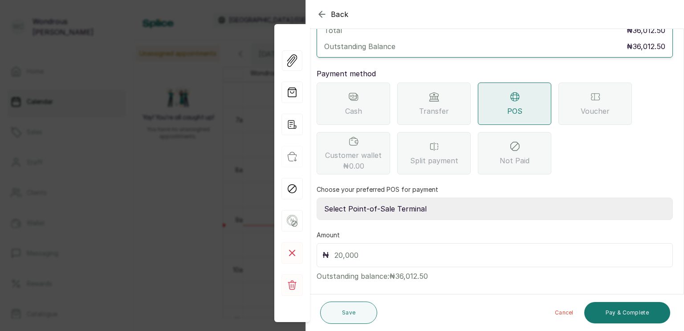
click at [455, 199] on select "Select Point-of-Sale Terminal s by wh enterprise Guaranty Trust Bank Union Bank…" at bounding box center [495, 208] width 356 height 22
select select "a5389bd0-bbeb-4acf-8aea-61b2023467a5"
click at [317, 197] on select "Select Point-of-Sale Terminal s by wh enterprise Guaranty Trust Bank Union Bank…" at bounding box center [495, 208] width 356 height 22
drag, startPoint x: 397, startPoint y: 263, endPoint x: 425, endPoint y: 270, distance: 29.0
click at [425, 270] on div "Check out Appointment Select payment method and enter amount collected Total ₦3…" at bounding box center [495, 127] width 378 height 323
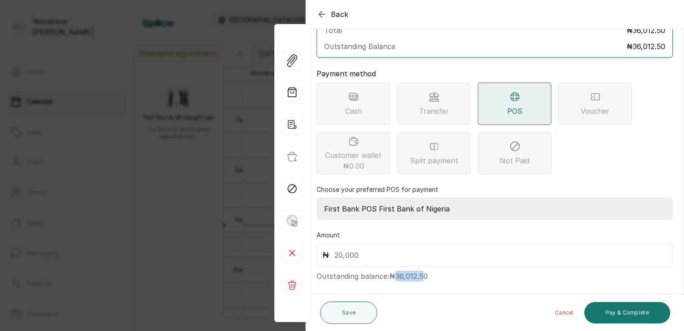
copy p "36,012.5"
click at [378, 249] on input "text" at bounding box center [501, 255] width 333 height 12
paste input "36,012.5"
type input "36,012.5"
click at [613, 315] on button "Pay & Complete" at bounding box center [628, 312] width 86 height 21
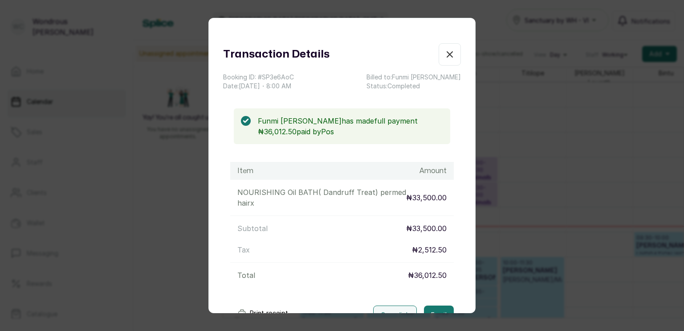
scroll to position [65, 0]
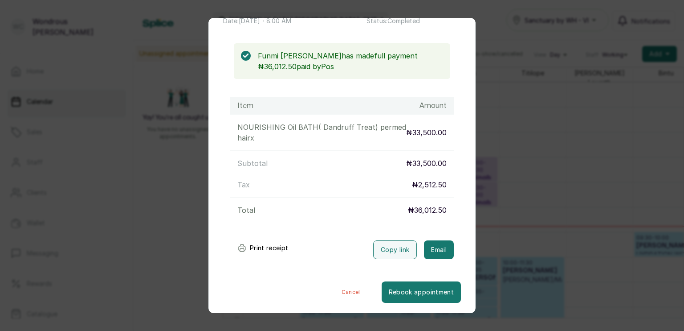
click at [276, 246] on button "Print receipt" at bounding box center [262, 248] width 65 height 18
click at [331, 289] on button "Cancel" at bounding box center [350, 291] width 61 height 21
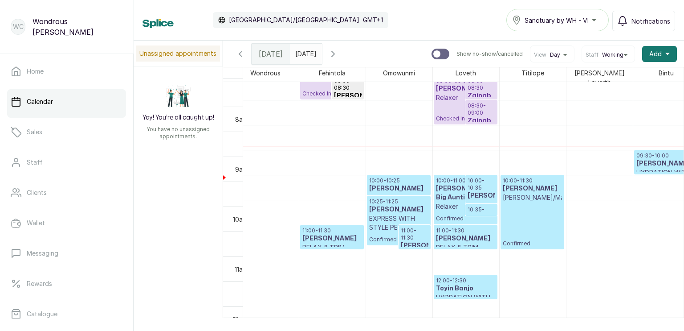
scroll to position [407, 0]
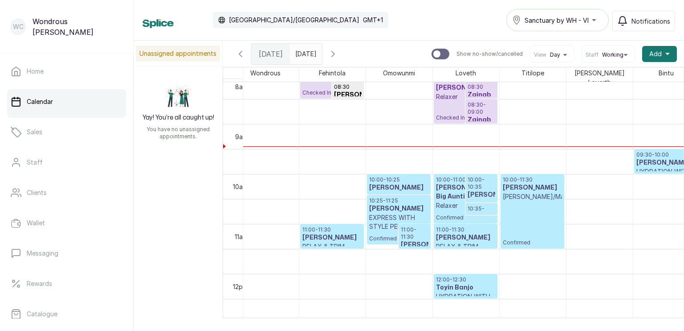
click at [658, 158] on h3 "[PERSON_NAME]" at bounding box center [667, 162] width 60 height 9
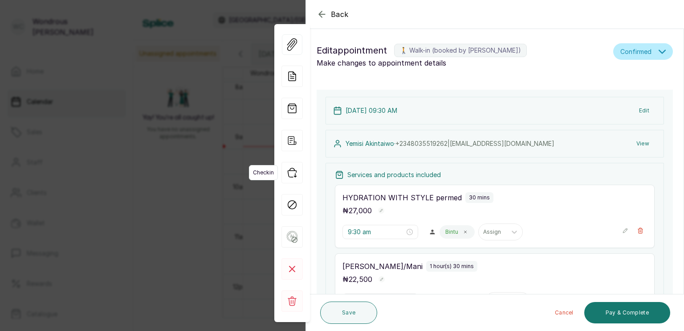
click at [296, 174] on icon "button" at bounding box center [292, 172] width 21 height 21
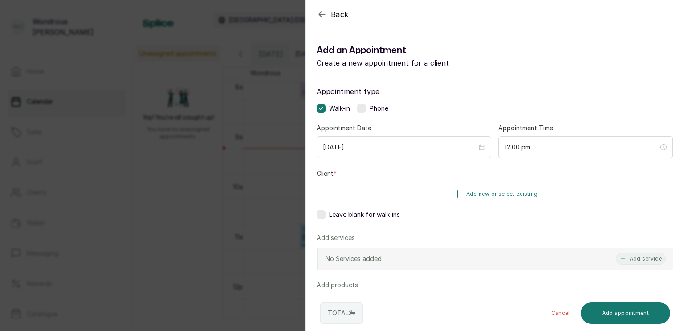
click at [412, 188] on button "Add new or select existing" at bounding box center [495, 193] width 356 height 25
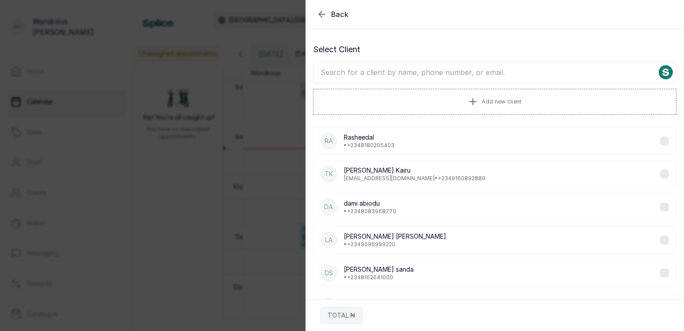
click at [388, 72] on input "text" at bounding box center [495, 72] width 364 height 22
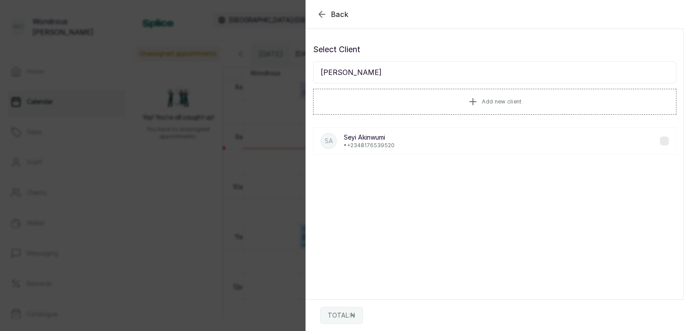
type input "seyi aki"
click at [398, 143] on div "SA Seyi Akinwumi • +234 8176539520" at bounding box center [495, 141] width 364 height 28
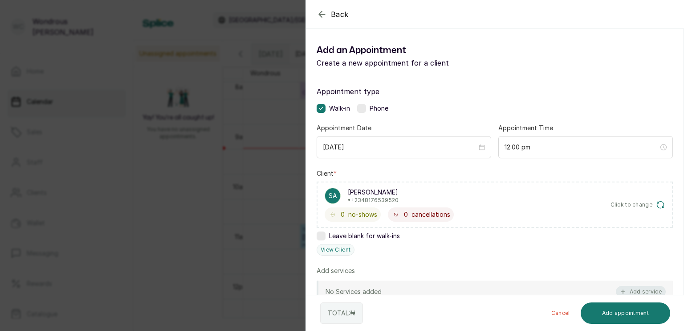
click at [637, 287] on button "Add service" at bounding box center [641, 292] width 50 height 12
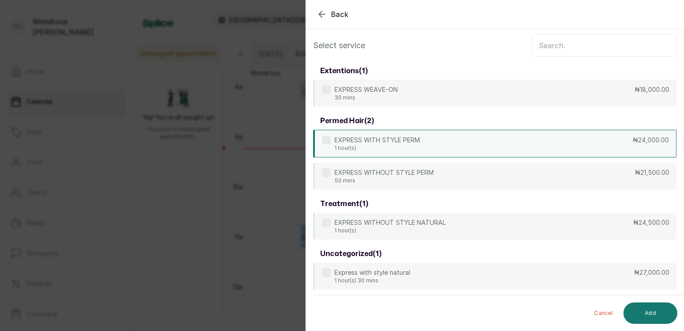
scroll to position [0, 0]
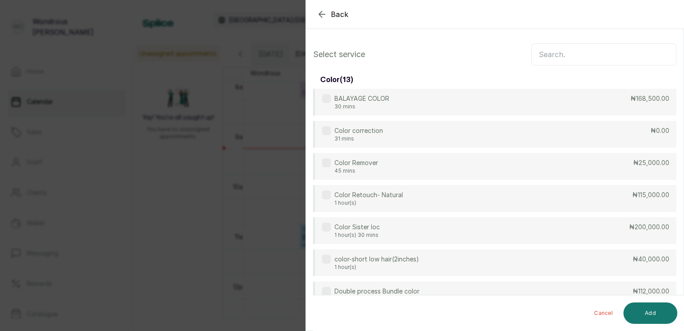
click at [566, 48] on input "text" at bounding box center [603, 54] width 145 height 22
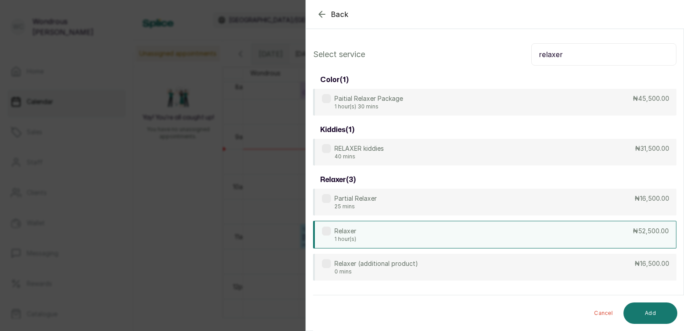
type input "relaxer"
click at [437, 242] on div "Relaxer 1 hour(s) ₦52,500.00" at bounding box center [495, 235] width 364 height 28
click at [656, 307] on button "Add" at bounding box center [651, 312] width 54 height 21
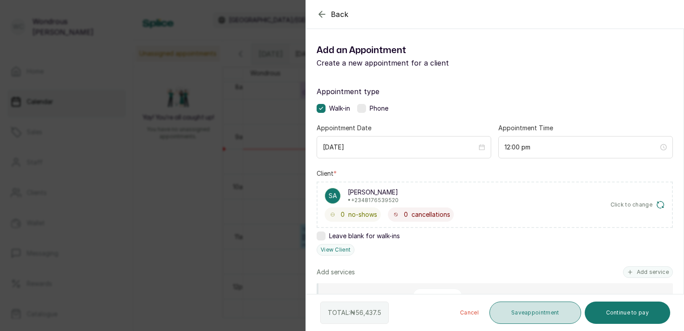
click at [521, 308] on button "Save appointment" at bounding box center [536, 312] width 92 height 22
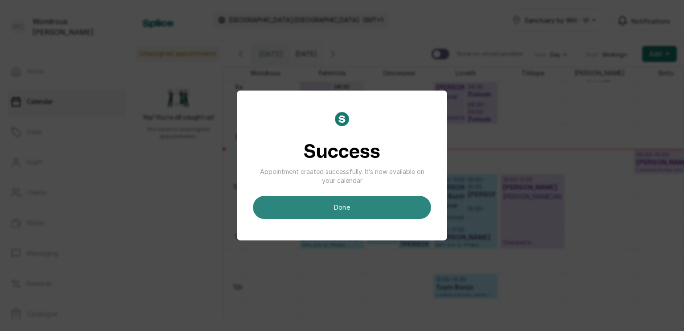
click at [408, 213] on button "done" at bounding box center [342, 207] width 178 height 23
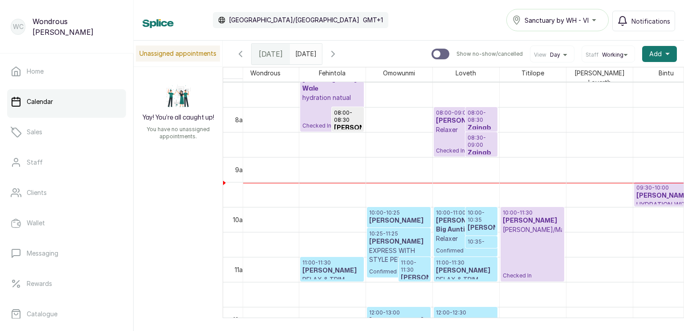
scroll to position [373, 0]
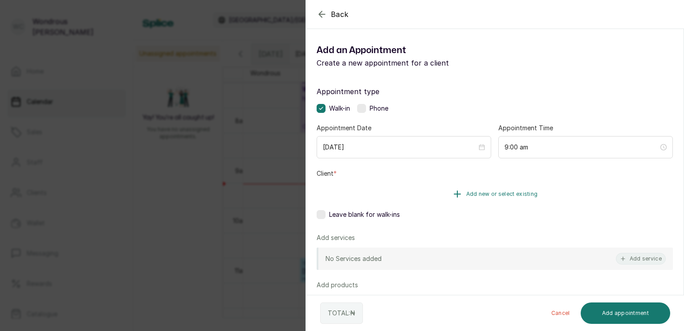
click at [422, 192] on button "Add new or select existing" at bounding box center [495, 193] width 356 height 25
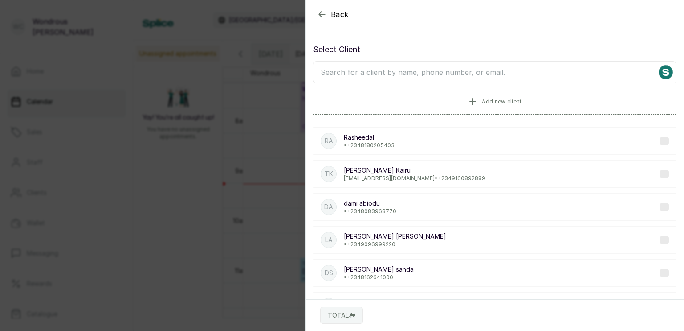
click at [360, 67] on input "text" at bounding box center [495, 72] width 364 height 22
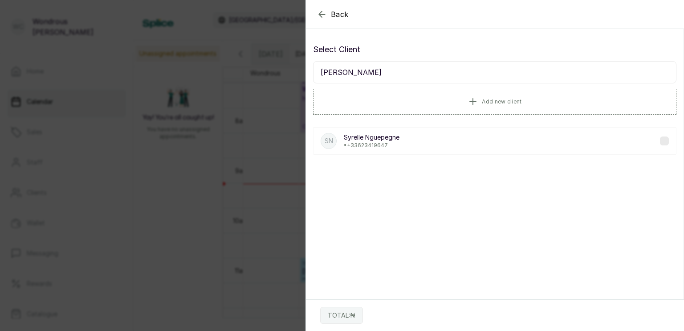
type input "syrell"
click at [403, 140] on div "SN Syrelle Nguepegne • +33 623419647" at bounding box center [495, 141] width 364 height 28
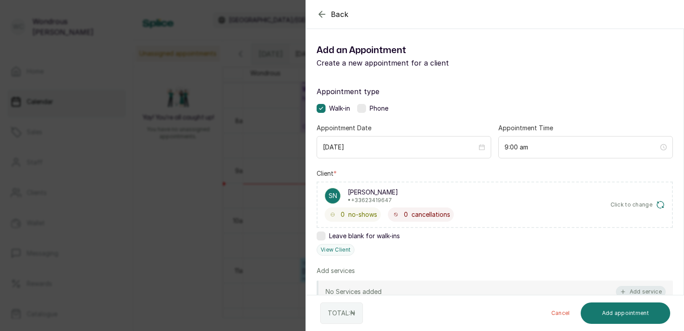
click at [641, 290] on button "Add service" at bounding box center [641, 292] width 50 height 12
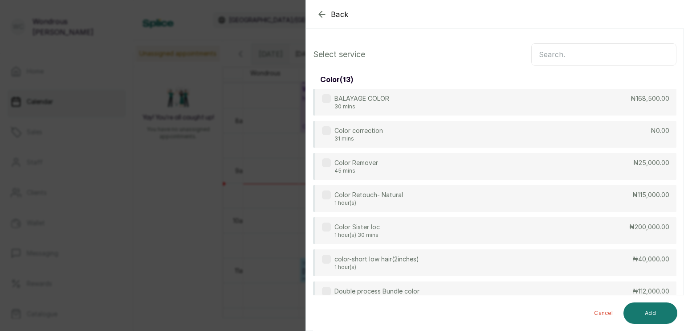
click at [556, 59] on input "text" at bounding box center [603, 54] width 145 height 22
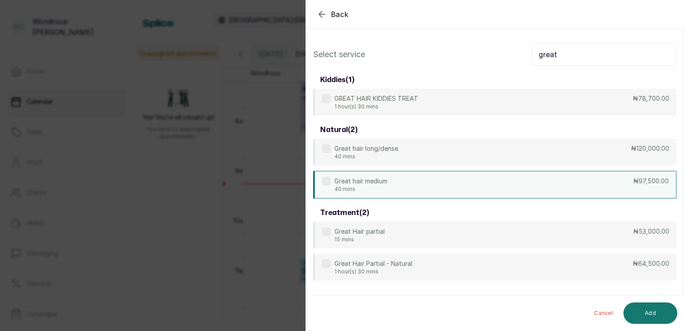
click at [419, 182] on div "Great hair medium 40 mins ₦97,500.00" at bounding box center [495, 185] width 364 height 28
click at [600, 57] on input "great" at bounding box center [603, 54] width 145 height 22
type input "g"
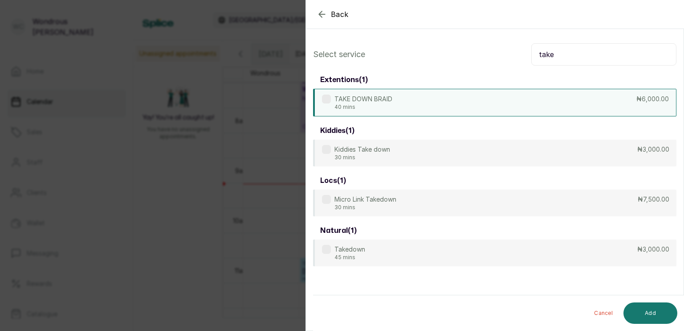
type input "take"
click at [462, 90] on div "TAKE DOWN BRAID 40 mins ₦6,000.00" at bounding box center [495, 103] width 364 height 28
click at [656, 313] on button "Add" at bounding box center [651, 312] width 54 height 21
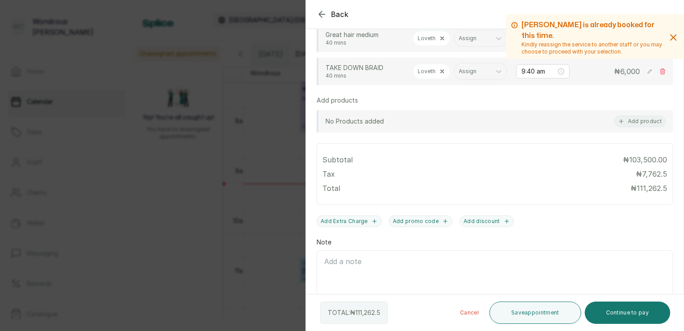
scroll to position [259, 0]
click at [483, 226] on button "Add discount" at bounding box center [487, 220] width 54 height 12
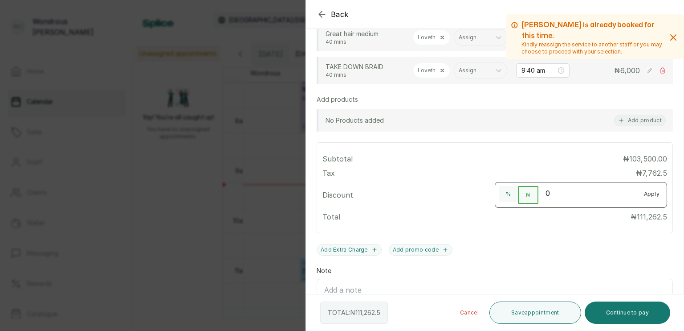
click at [552, 200] on input "0" at bounding box center [588, 193] width 98 height 14
click at [552, 200] on input "84602.5" at bounding box center [588, 193] width 98 height 14
type input "84602.5"
click at [643, 202] on button "Apply" at bounding box center [652, 194] width 30 height 16
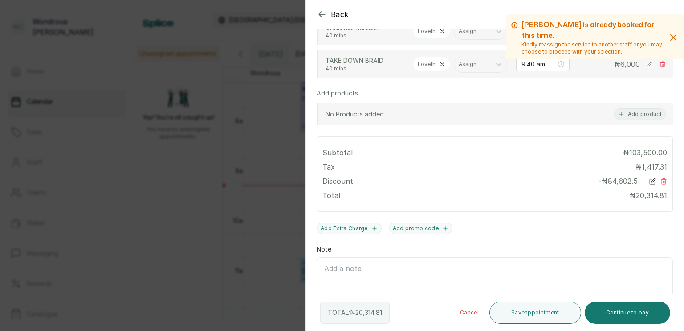
scroll to position [295, 0]
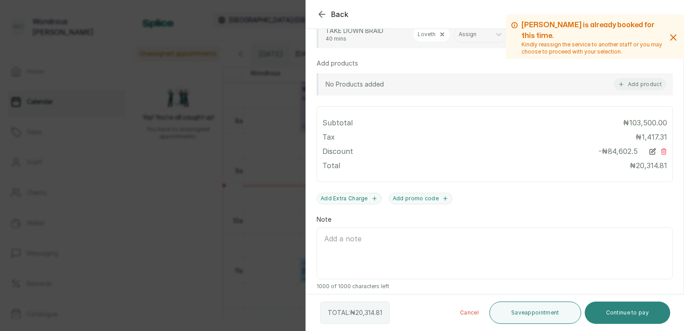
click at [641, 311] on button "Continue to pay" at bounding box center [628, 312] width 86 height 22
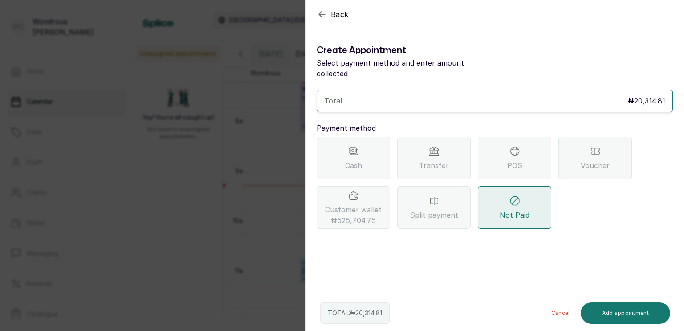
click at [345, 204] on span "Customer wallet ₦525,704.75" at bounding box center [353, 214] width 57 height 21
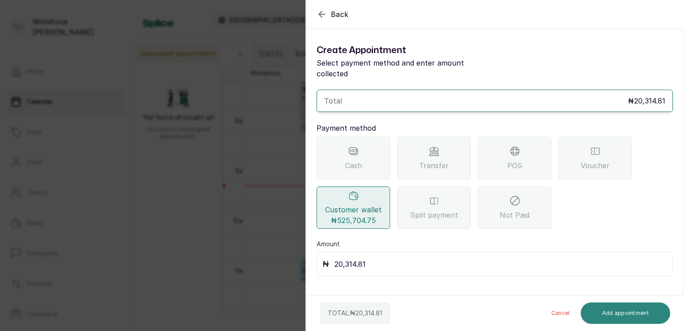
click at [614, 311] on button "Add appointment" at bounding box center [626, 312] width 90 height 21
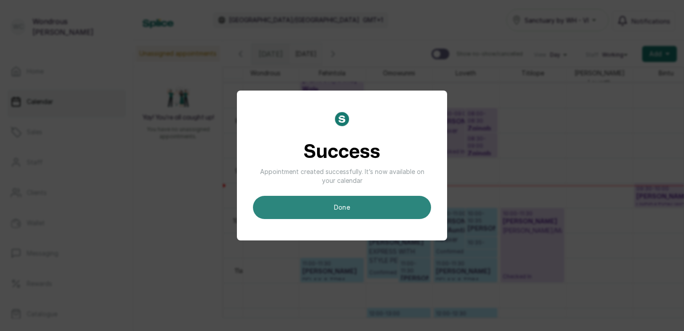
click at [374, 213] on button "done" at bounding box center [342, 207] width 178 height 23
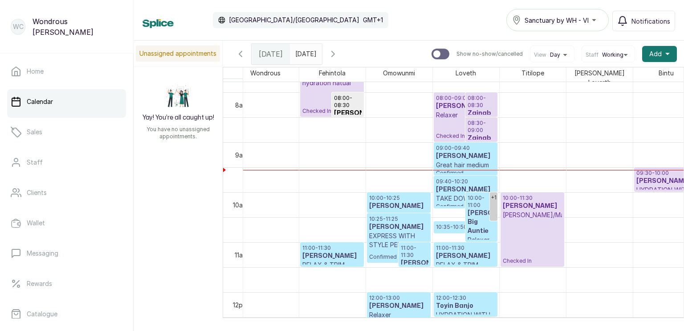
scroll to position [385, 0]
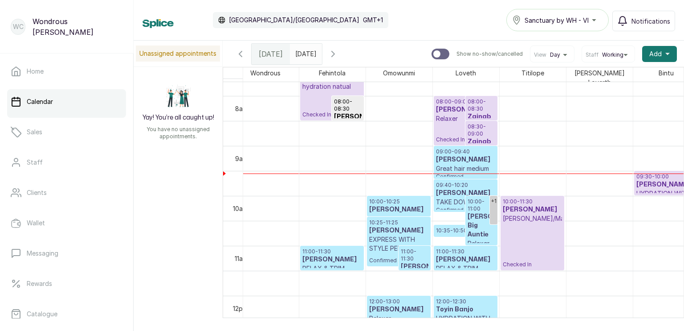
click at [462, 155] on h3 "Syrelle Nguepegne" at bounding box center [465, 159] width 59 height 9
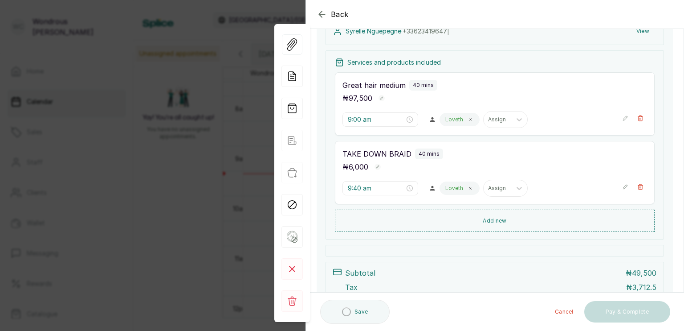
scroll to position [234, 0]
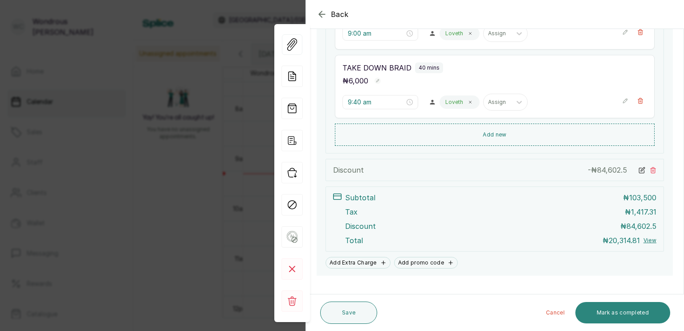
click at [635, 315] on button "Mark as completed" at bounding box center [623, 312] width 95 height 21
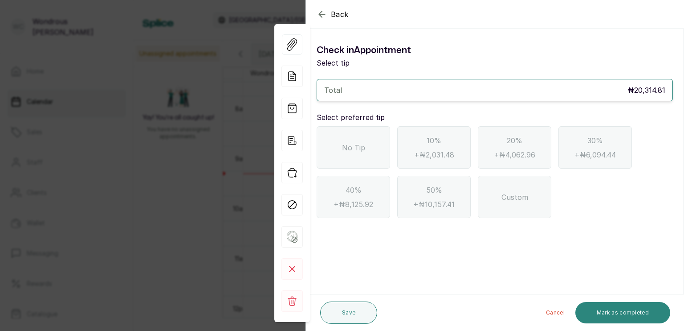
scroll to position [0, 0]
click at [346, 142] on span "No Tip" at bounding box center [353, 147] width 23 height 11
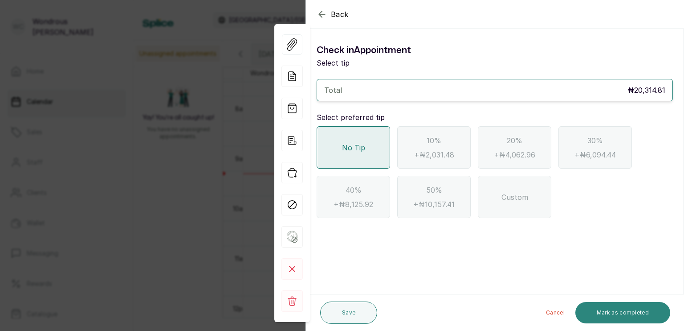
click at [617, 307] on button "Mark as completed" at bounding box center [623, 312] width 95 height 21
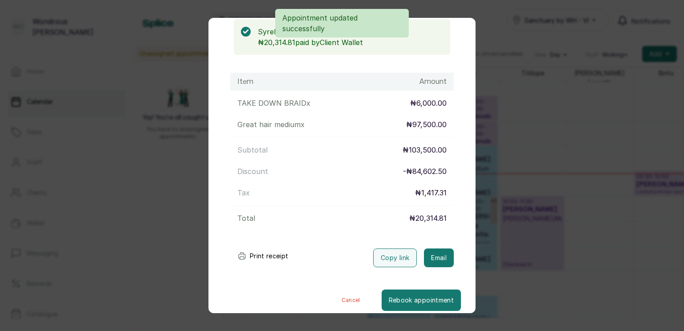
scroll to position [97, 0]
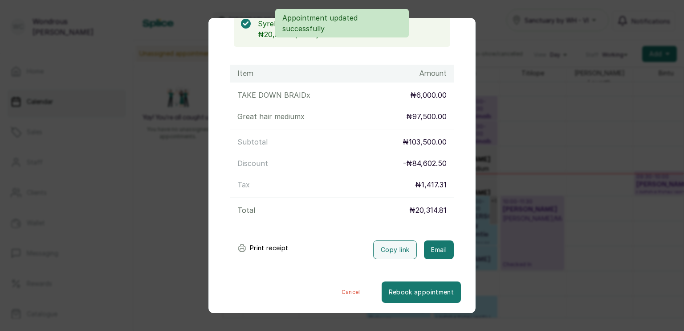
click at [271, 248] on button "Print receipt" at bounding box center [262, 248] width 65 height 18
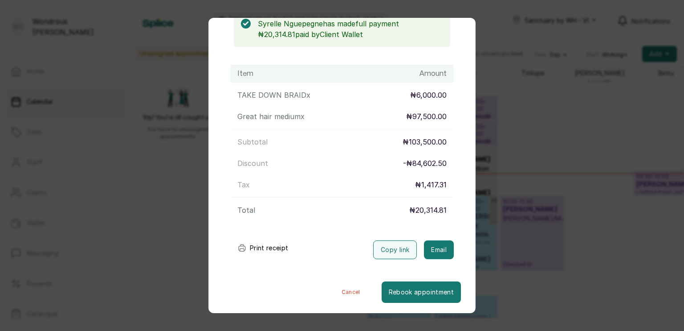
click at [339, 289] on button "Cancel" at bounding box center [350, 291] width 61 height 21
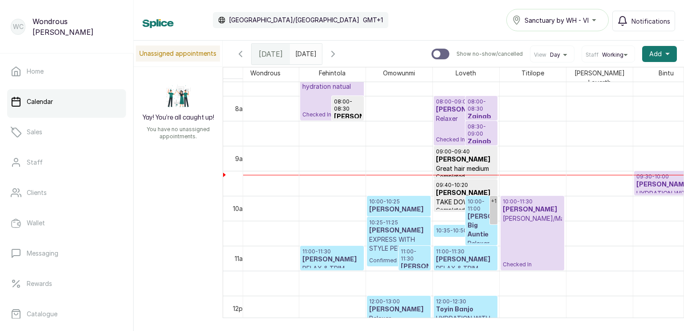
click at [449, 155] on h3 "Syrelle Nguepegne" at bounding box center [465, 159] width 59 height 9
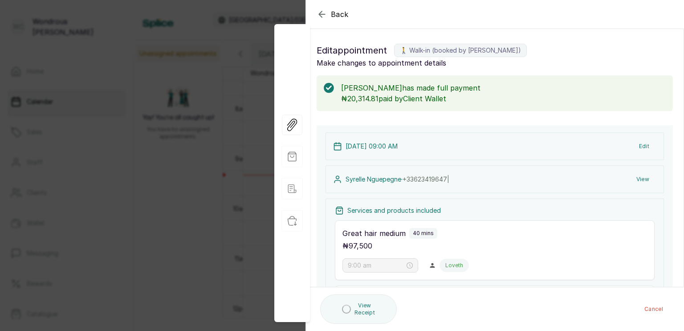
click at [642, 179] on button "View" at bounding box center [642, 179] width 27 height 16
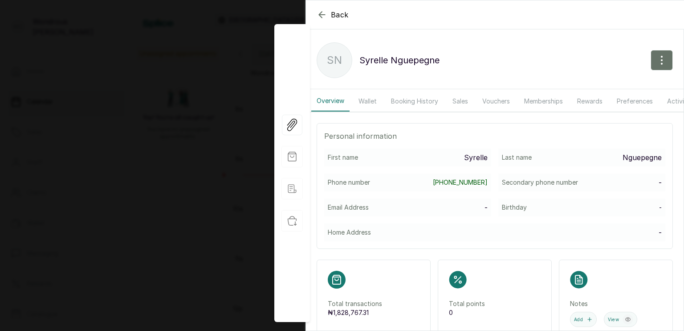
click at [368, 102] on button "Wallet" at bounding box center [367, 101] width 29 height 20
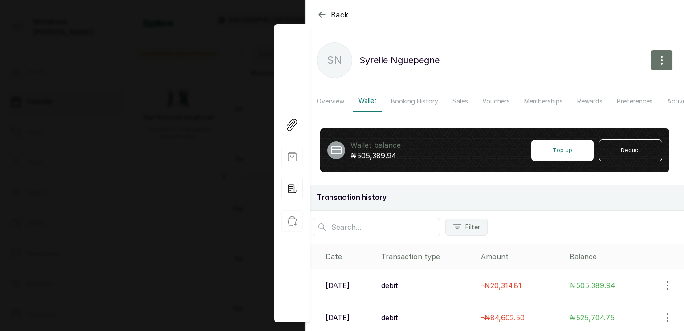
click at [75, 198] on div "Back Syrelle Nguepegne SN Syrelle Nguepegne Overview Wallet Booking History Sal…" at bounding box center [342, 165] width 684 height 331
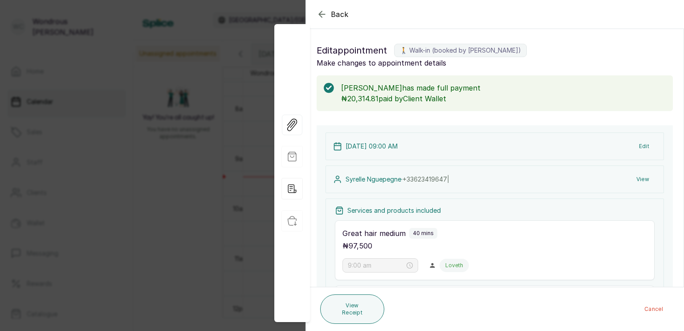
click at [159, 183] on div "Back Appointment Details Edit appointment 🚶 Walk-in (booked by Wondrous Carter)…" at bounding box center [342, 165] width 684 height 331
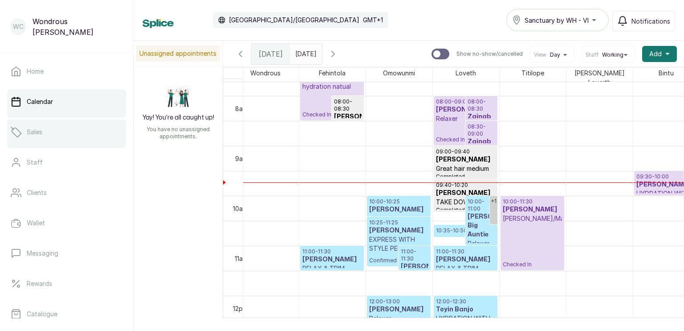
click at [56, 138] on link "Sales" at bounding box center [66, 131] width 119 height 25
